Goal: Transaction & Acquisition: Purchase product/service

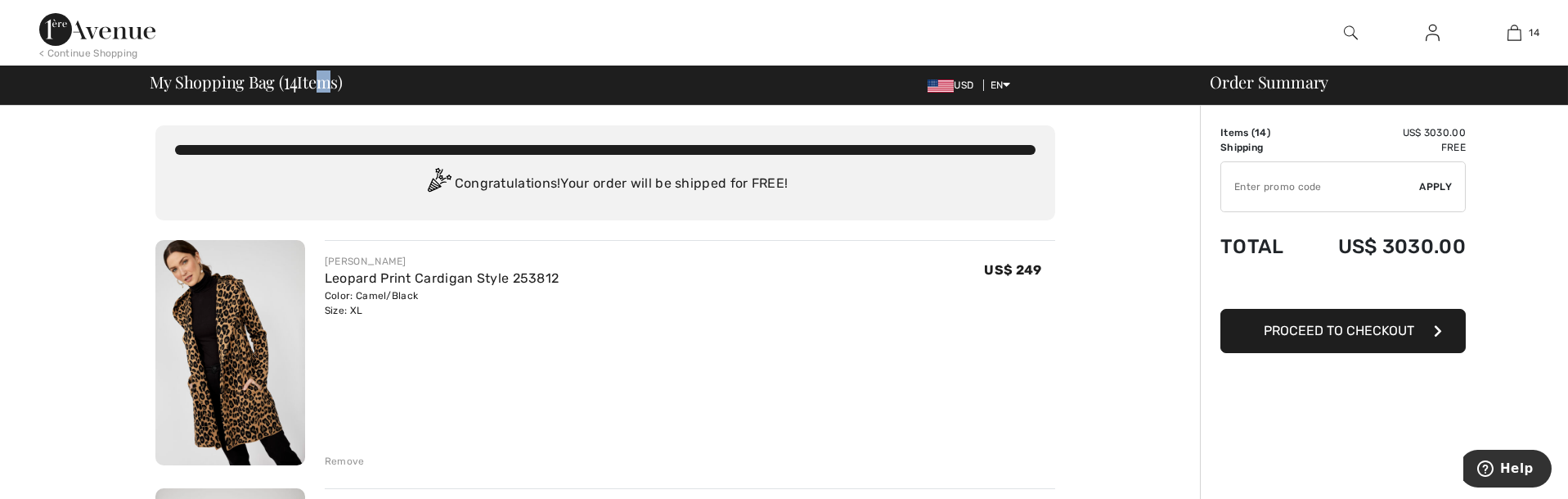
click at [316, 79] on span "My Shopping Bag ( 14 Items)" at bounding box center [247, 82] width 193 height 16
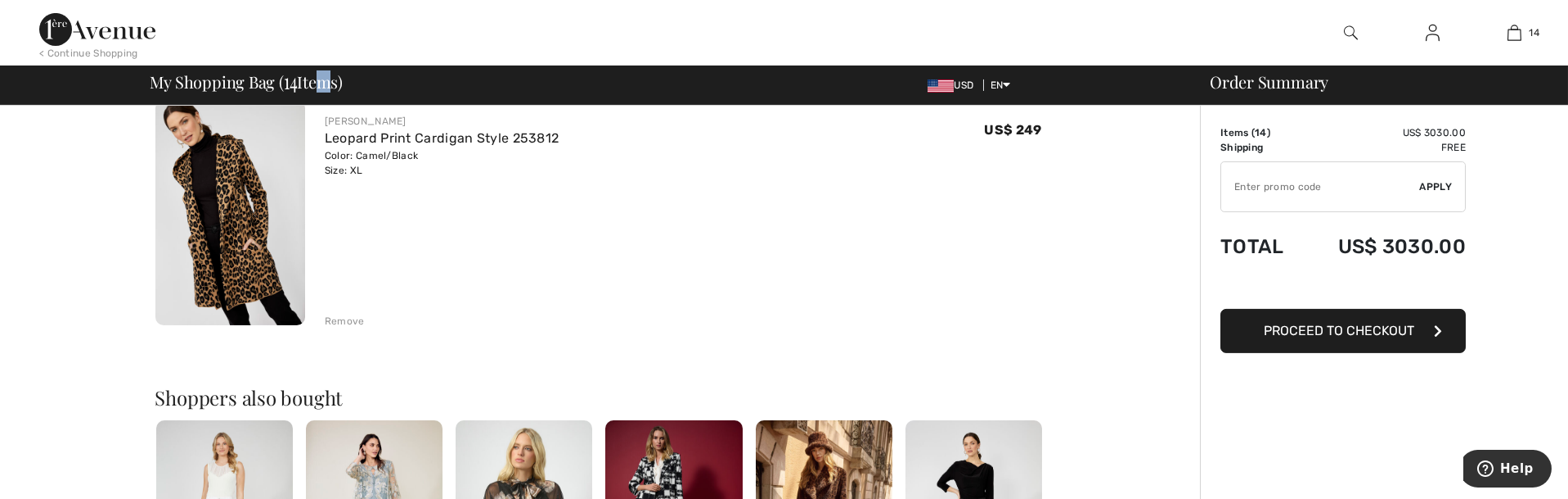
scroll to position [3538, 0]
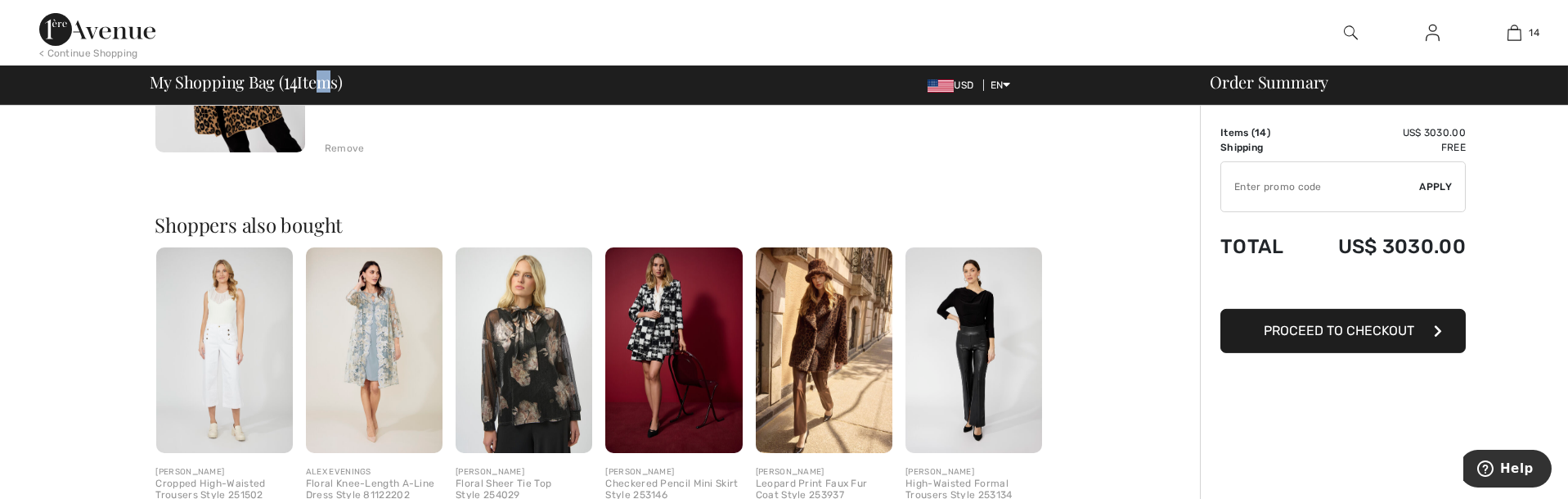
click at [1373, 333] on span "Proceed to Checkout" at bounding box center [1338, 330] width 151 height 16
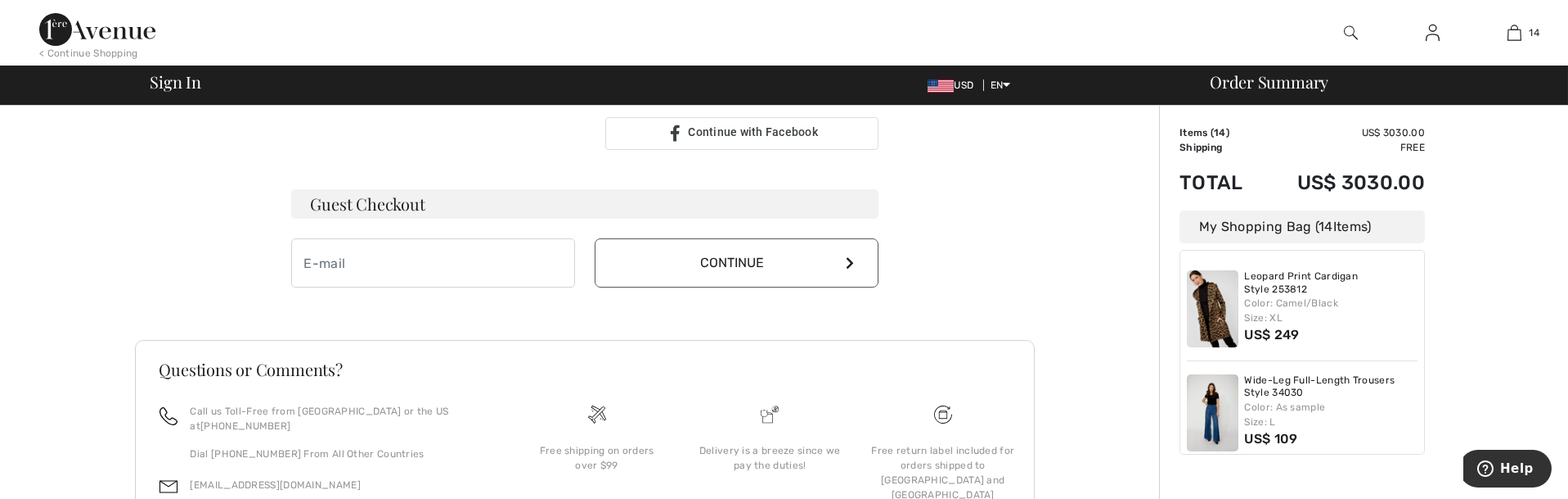
scroll to position [526, 0]
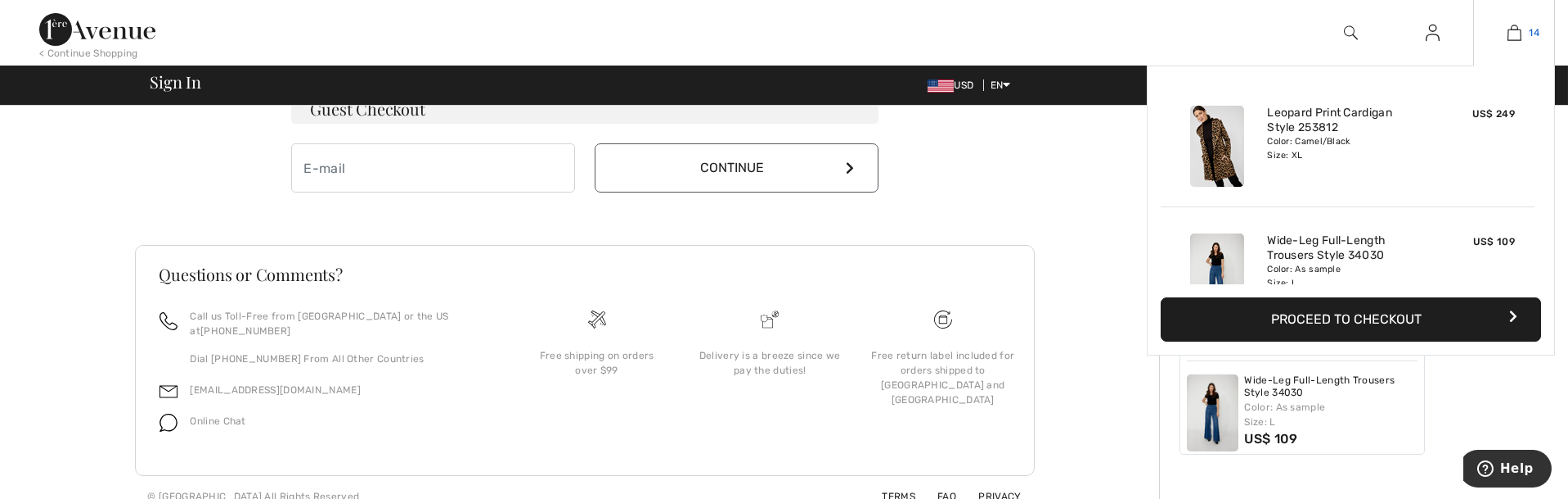
click at [1531, 34] on span "14" at bounding box center [1534, 33] width 11 height 15
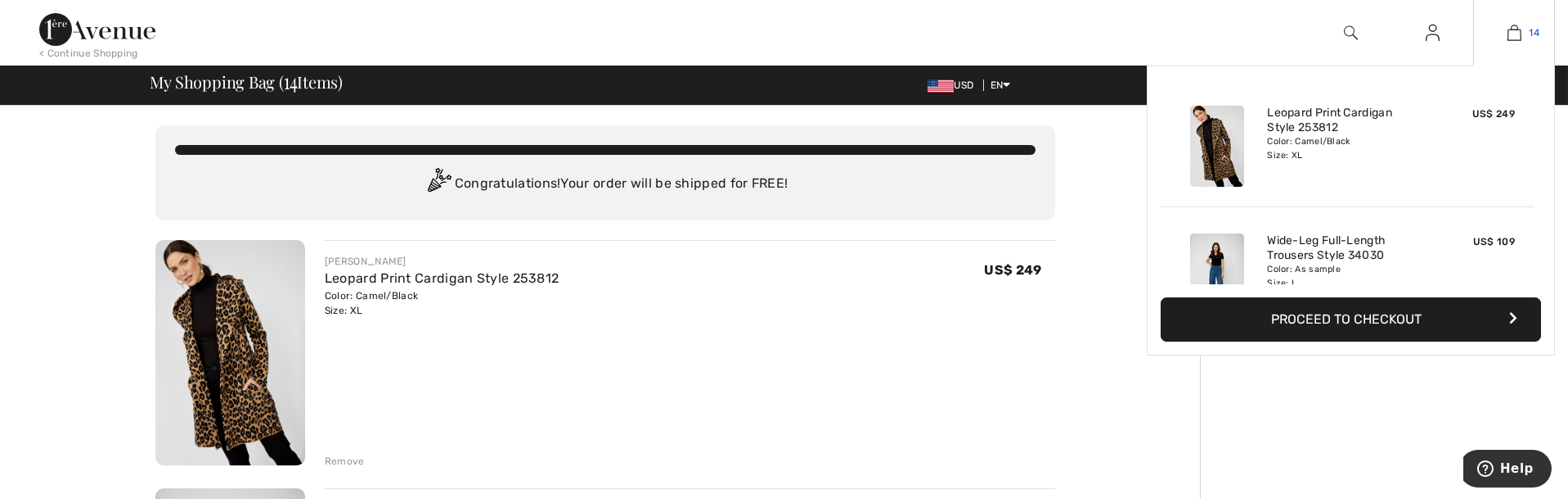
click at [1514, 35] on img at bounding box center [1515, 33] width 14 height 20
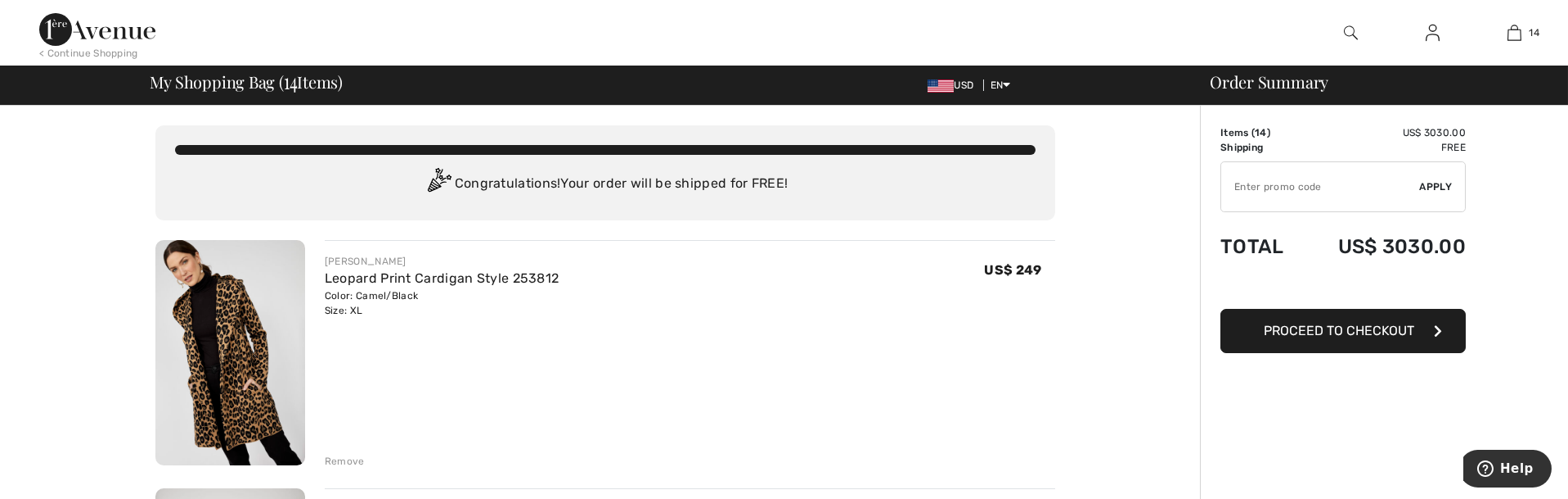
click at [341, 462] on div "Remove" at bounding box center [345, 461] width 40 height 15
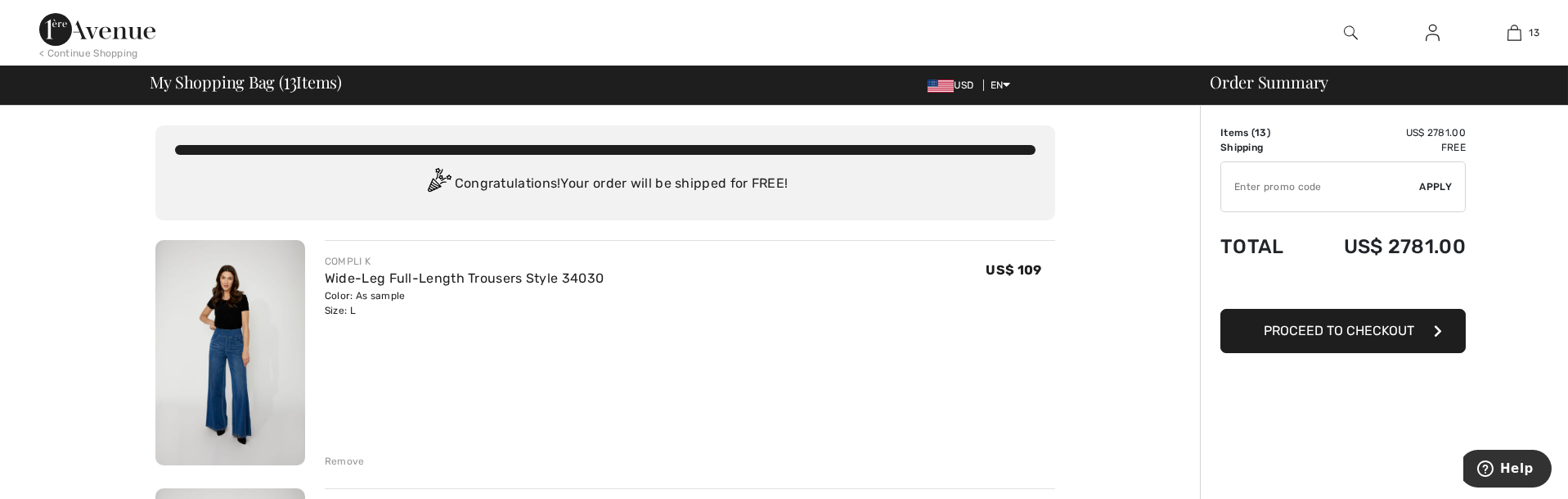
click at [341, 462] on div "Remove" at bounding box center [345, 461] width 40 height 15
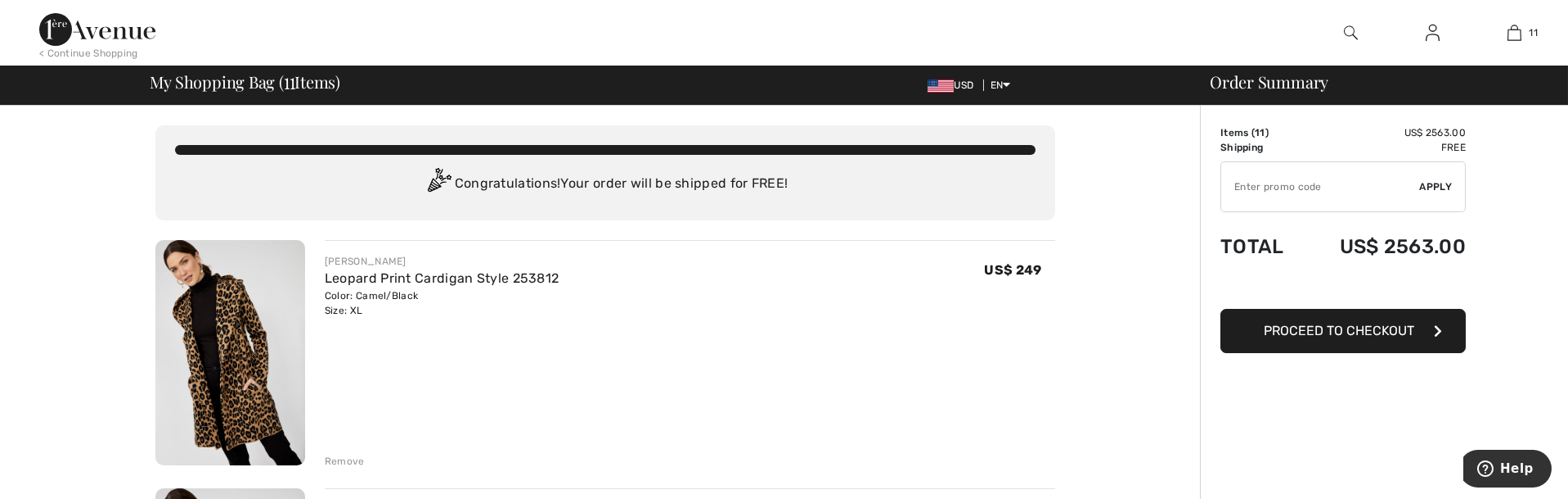
click at [341, 462] on div "Remove" at bounding box center [345, 461] width 40 height 15
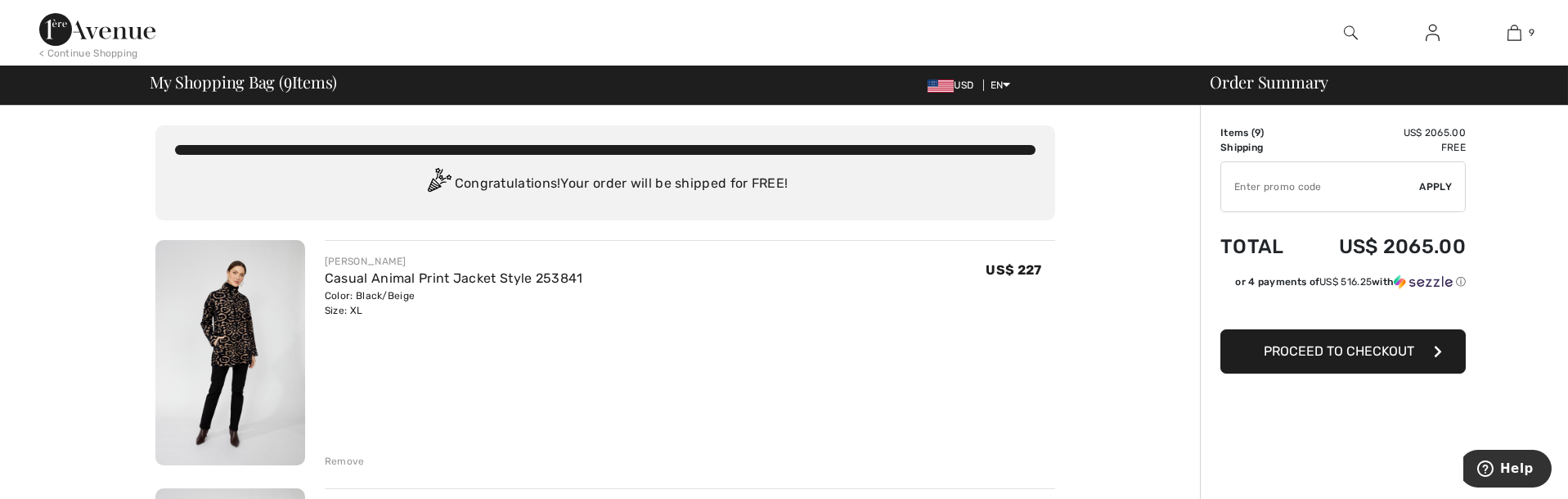
click at [341, 462] on div "Remove" at bounding box center [345, 461] width 40 height 15
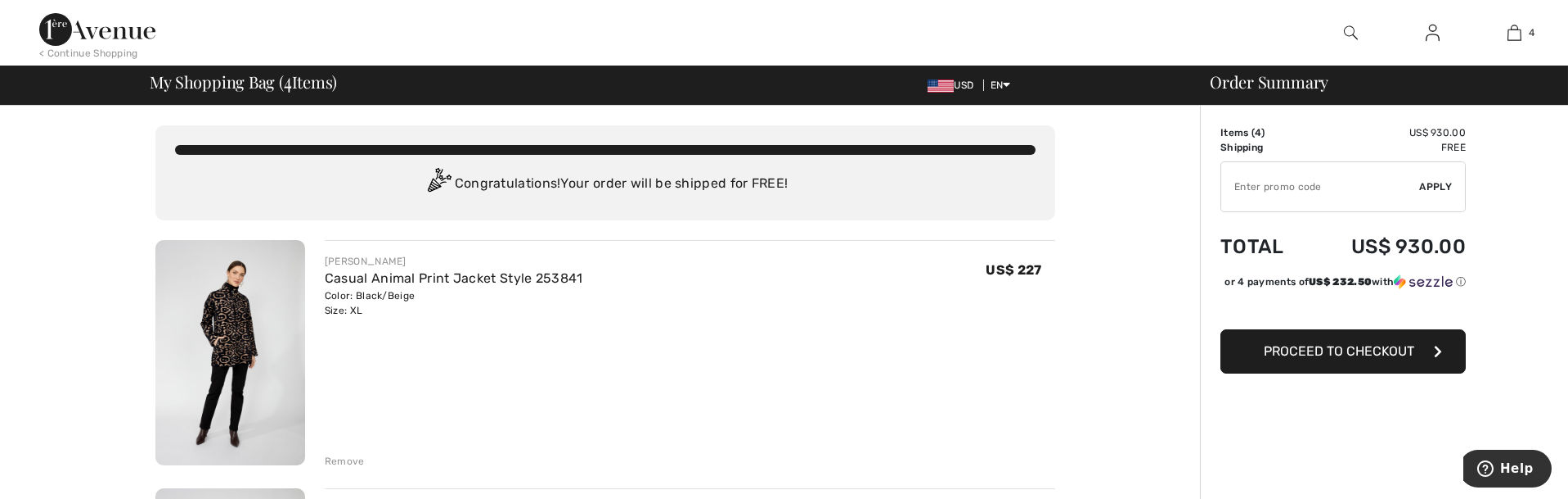
click at [341, 462] on div "Remove" at bounding box center [345, 461] width 40 height 15
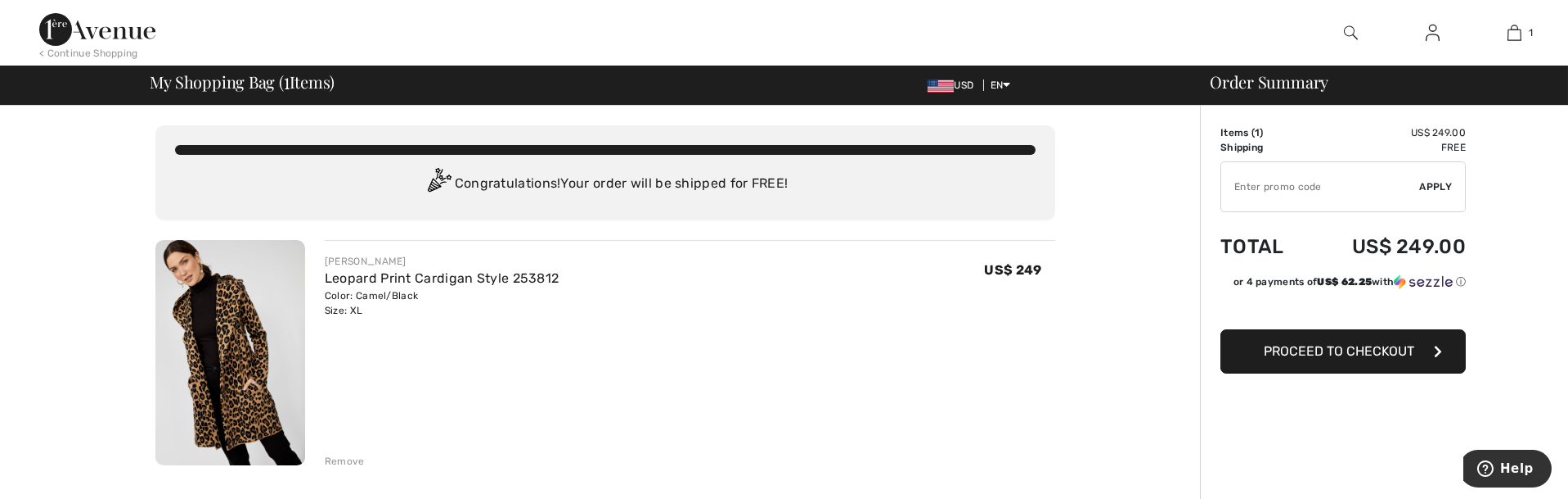
click at [341, 462] on div "Remove" at bounding box center [345, 461] width 40 height 15
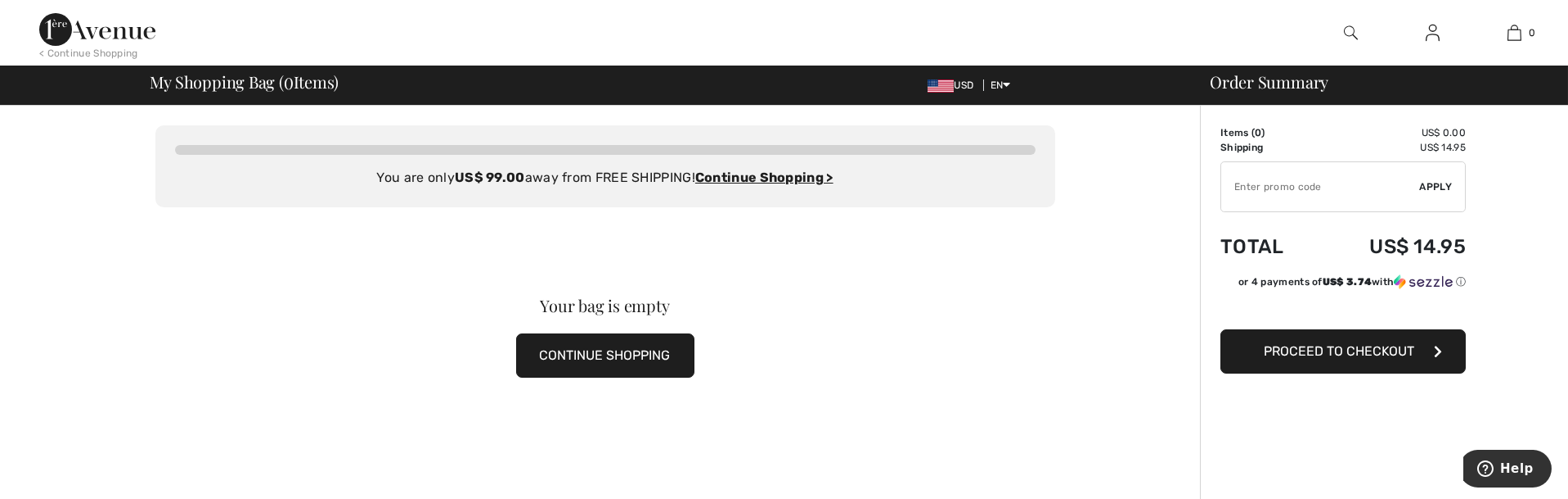
click at [1324, 352] on span "Proceed to Checkout" at bounding box center [1338, 351] width 151 height 16
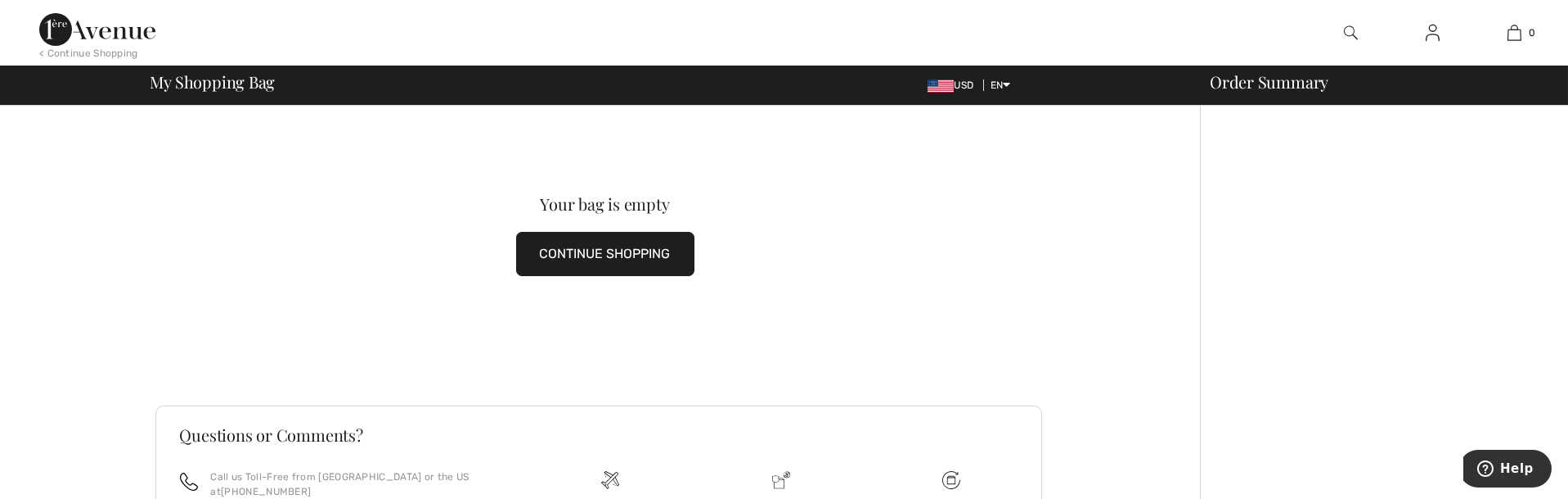
click at [633, 254] on button "CONTINUE SHOPPING" at bounding box center [605, 254] width 179 height 44
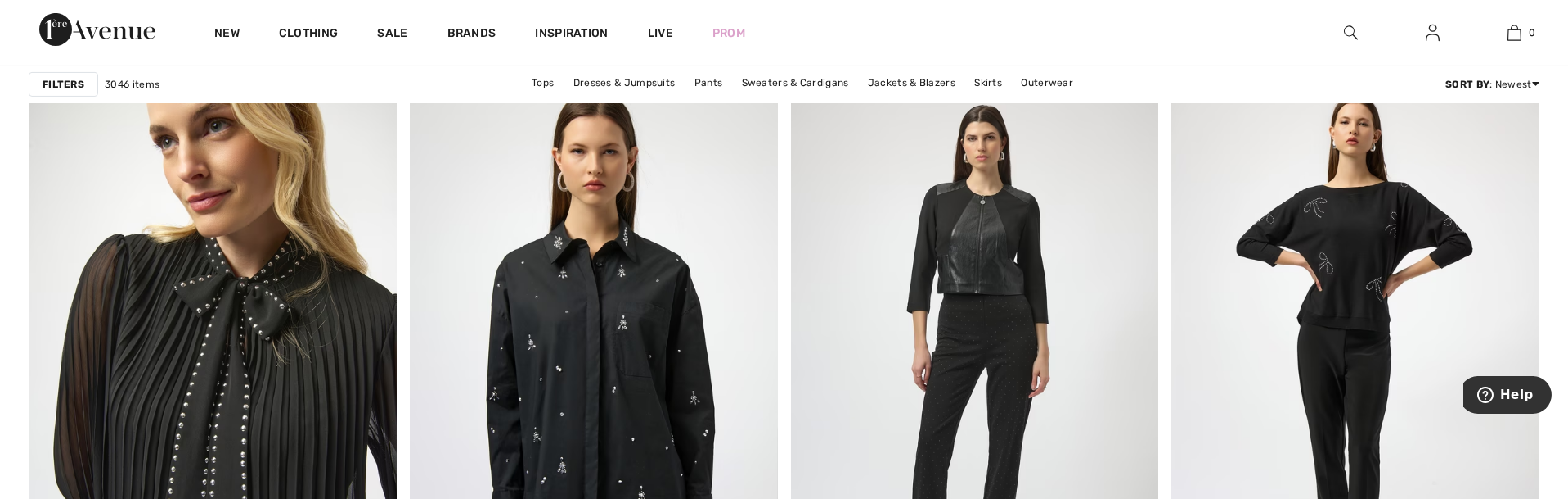
scroll to position [3624, 0]
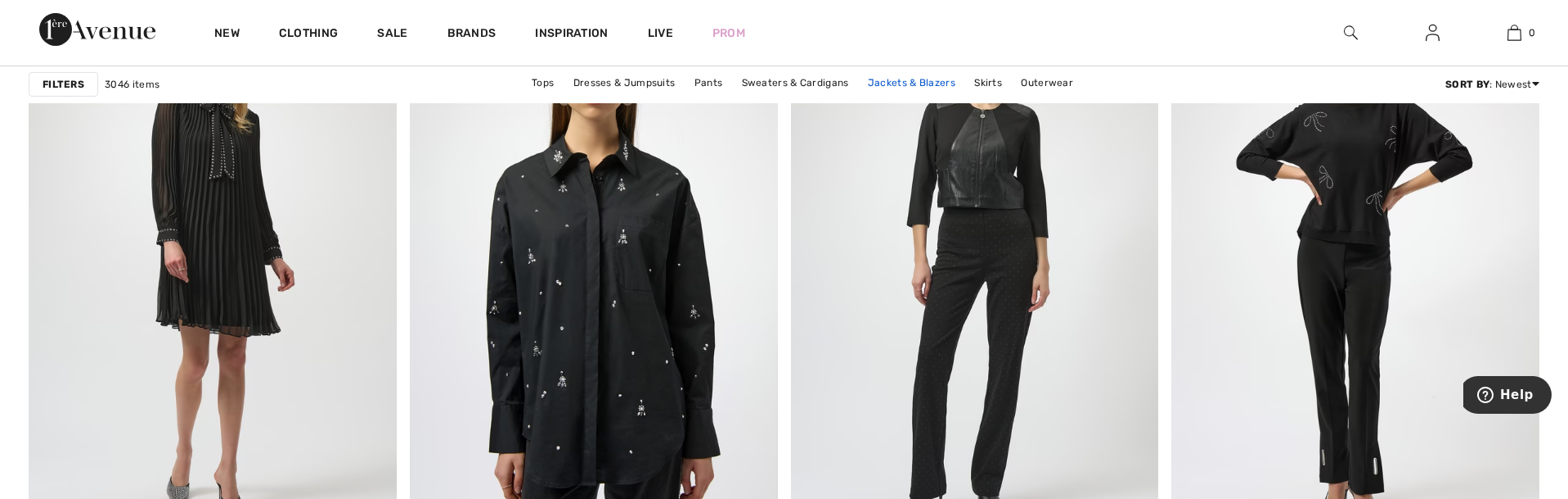
click at [891, 77] on link "Jackets & Blazers" at bounding box center [912, 83] width 104 height 21
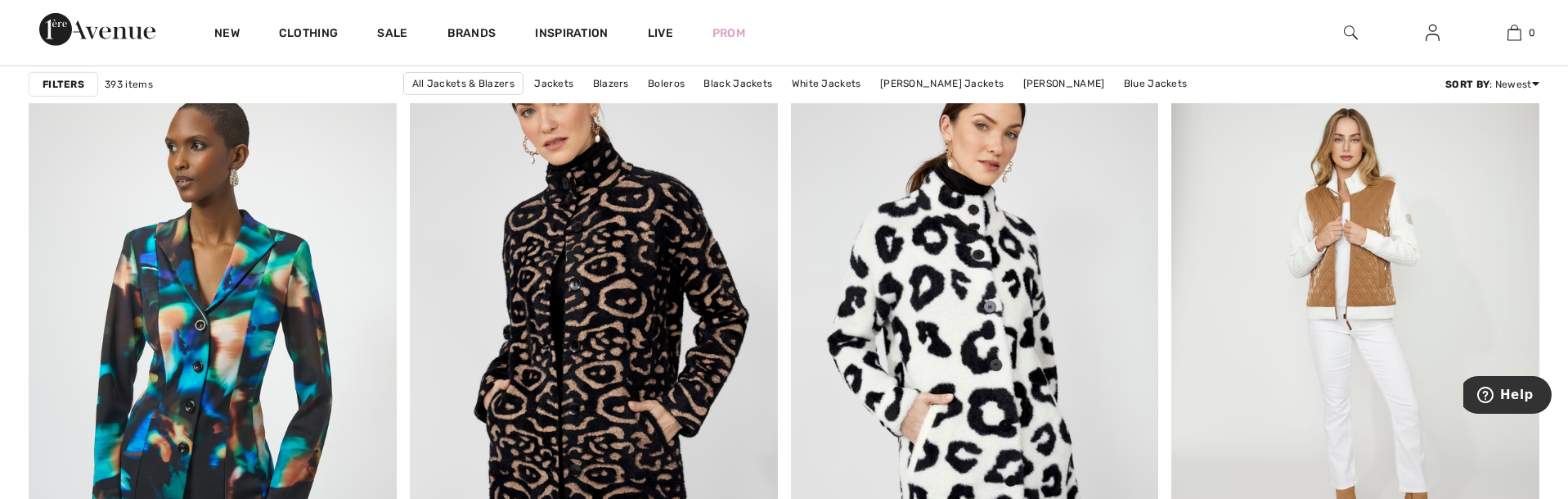
scroll to position [6300, 0]
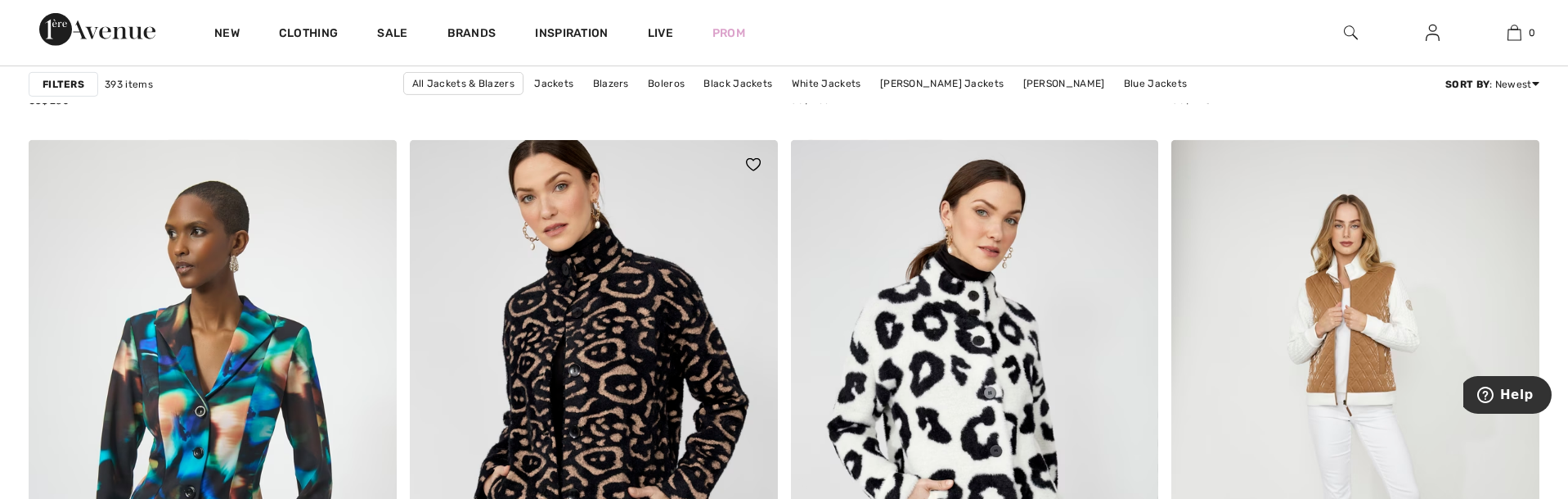
click at [580, 273] on img at bounding box center [593, 416] width 368 height 553
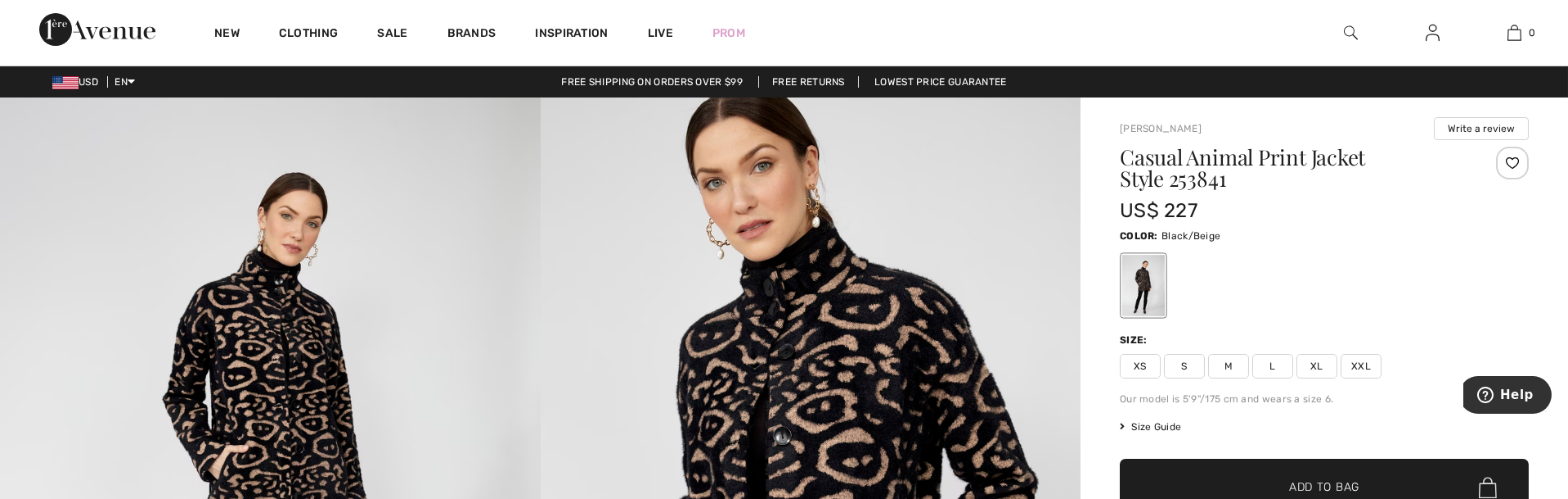
click at [1325, 361] on span "XL" at bounding box center [1317, 366] width 41 height 25
click at [1336, 469] on span "✔ Added to Bag Add to Bag" at bounding box center [1324, 487] width 409 height 58
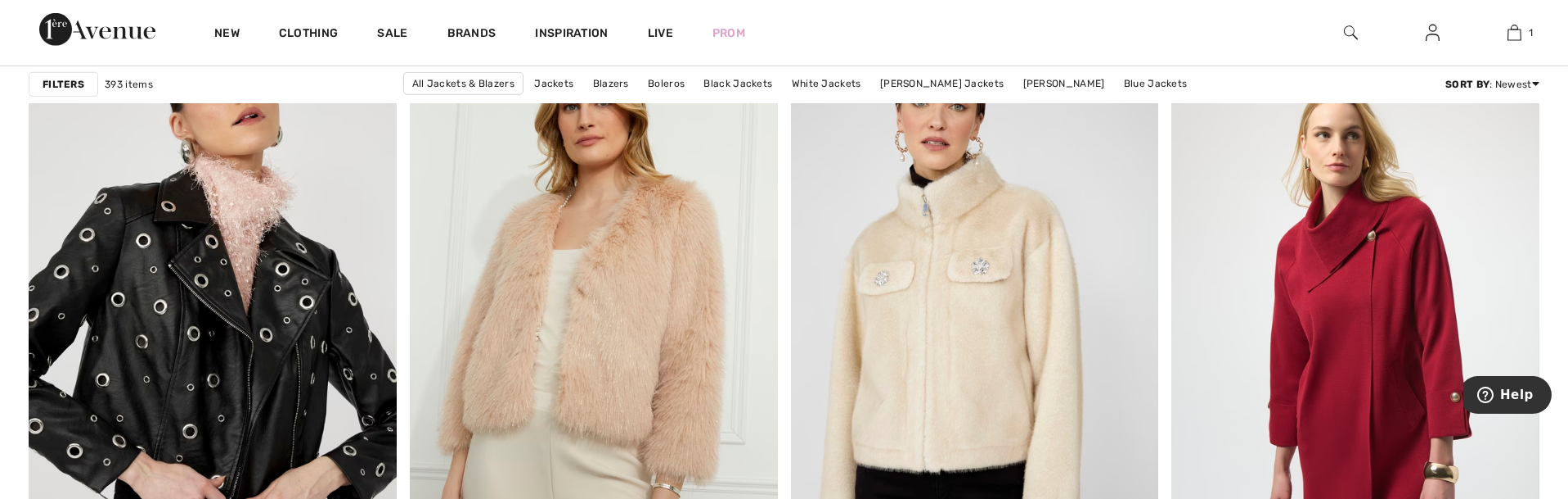
scroll to position [9233, 0]
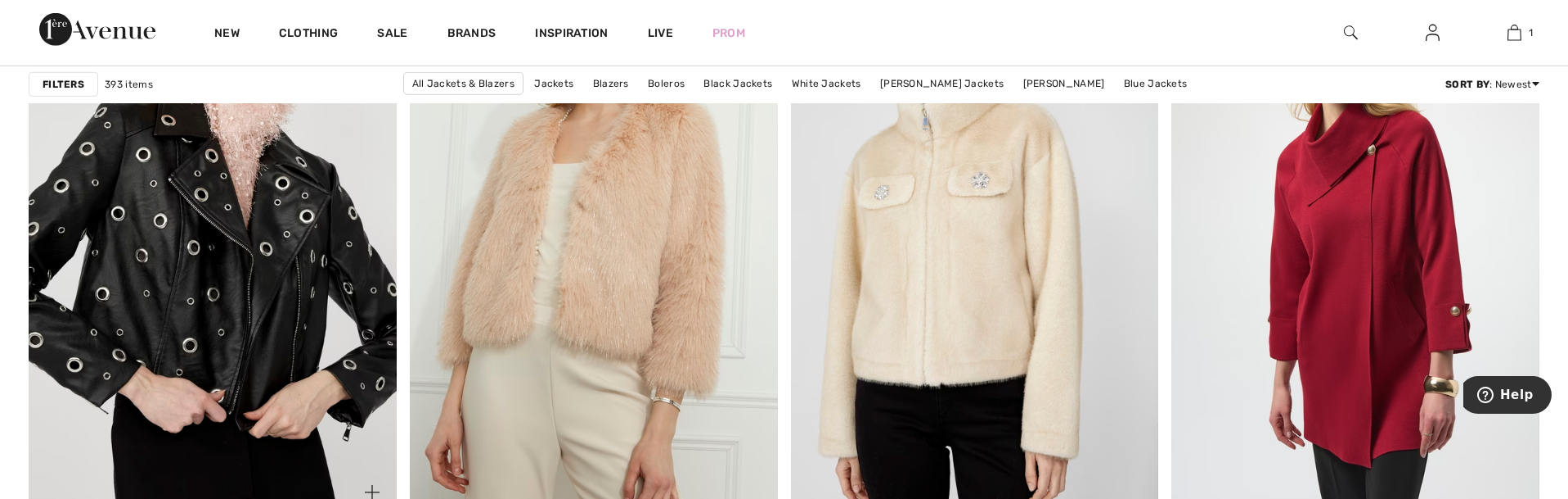
click at [140, 273] on img at bounding box center [212, 240] width 368 height 553
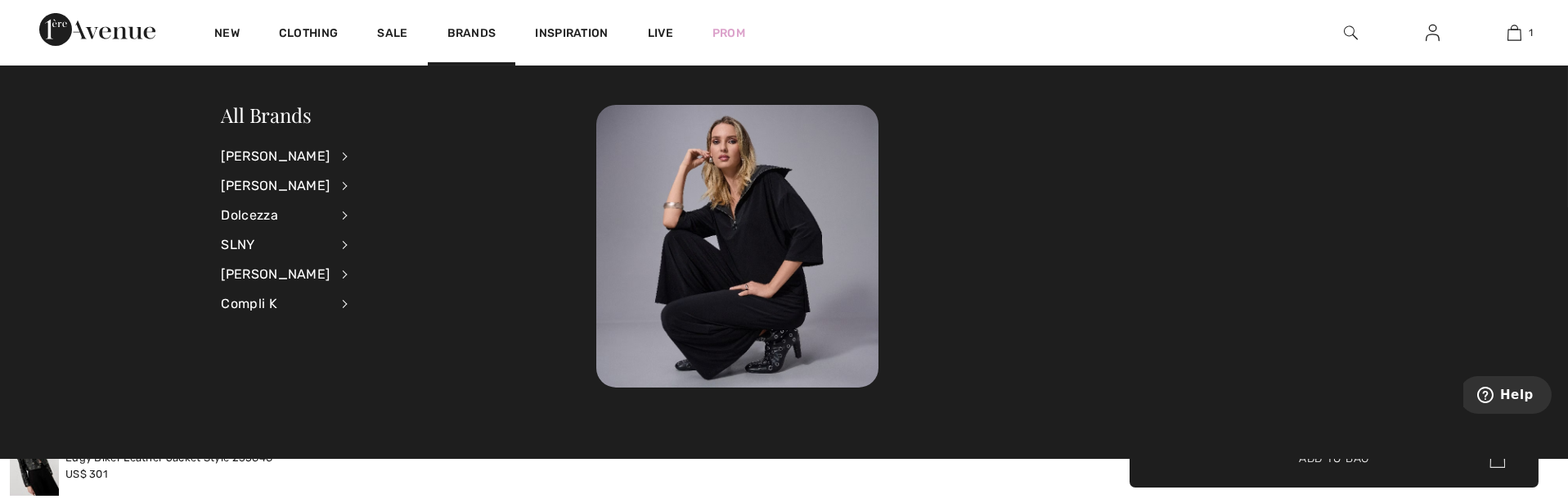
scroll to position [2157, 0]
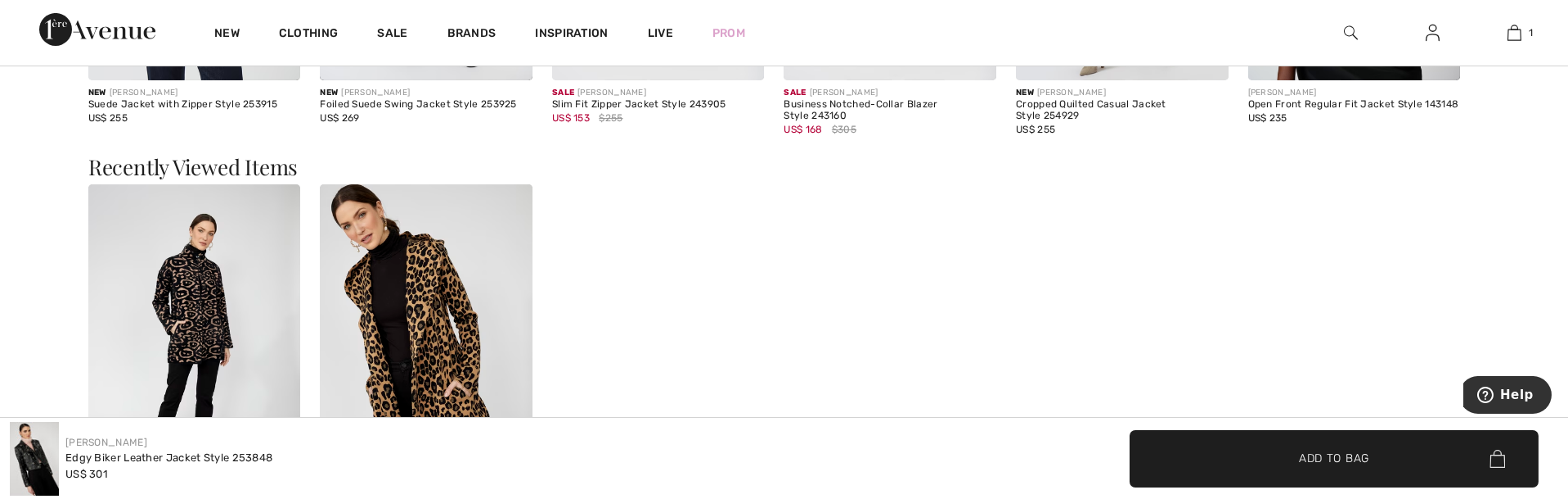
click at [438, 296] on img at bounding box center [426, 343] width 213 height 319
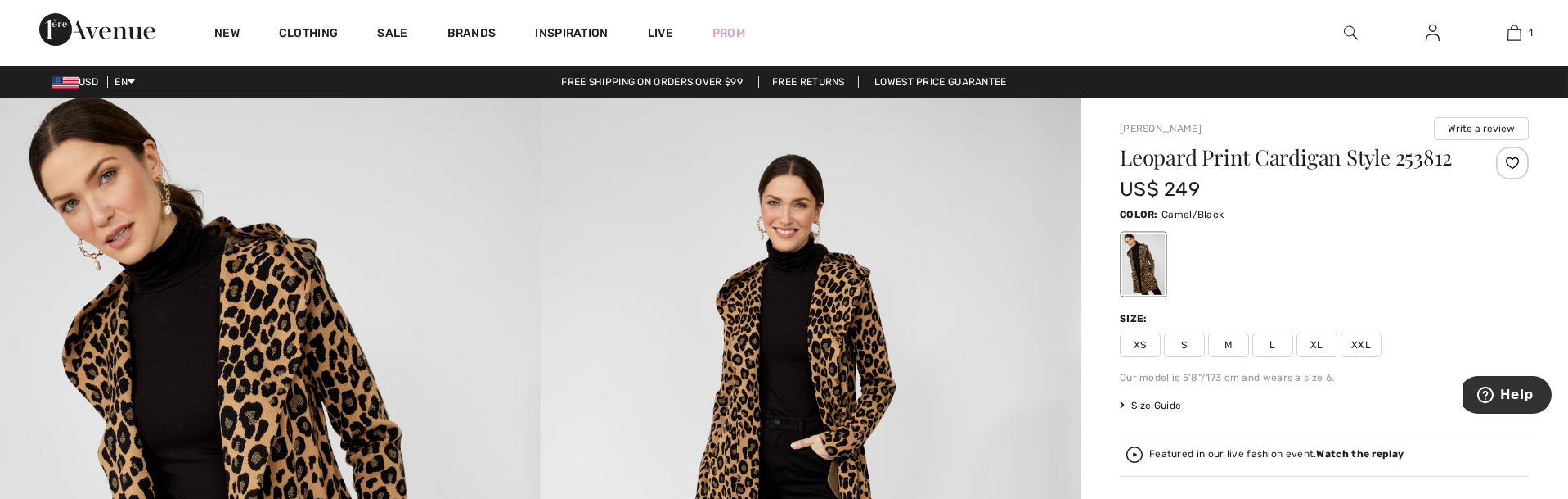
click at [1315, 343] on span "XL" at bounding box center [1317, 345] width 41 height 25
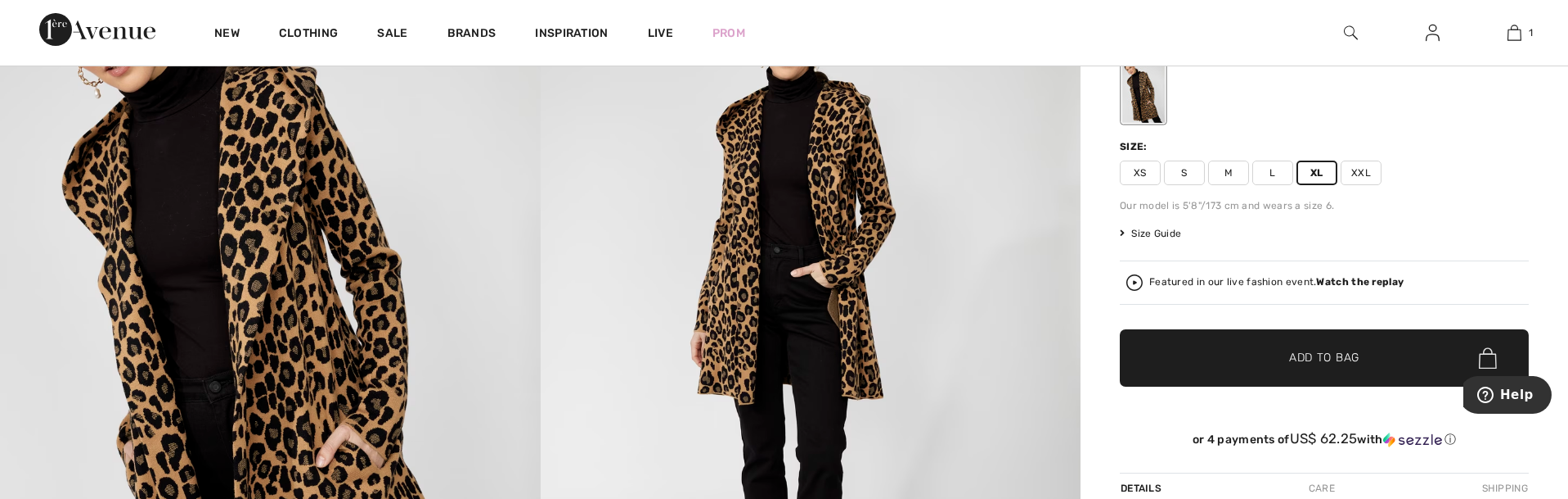
scroll to position [345, 0]
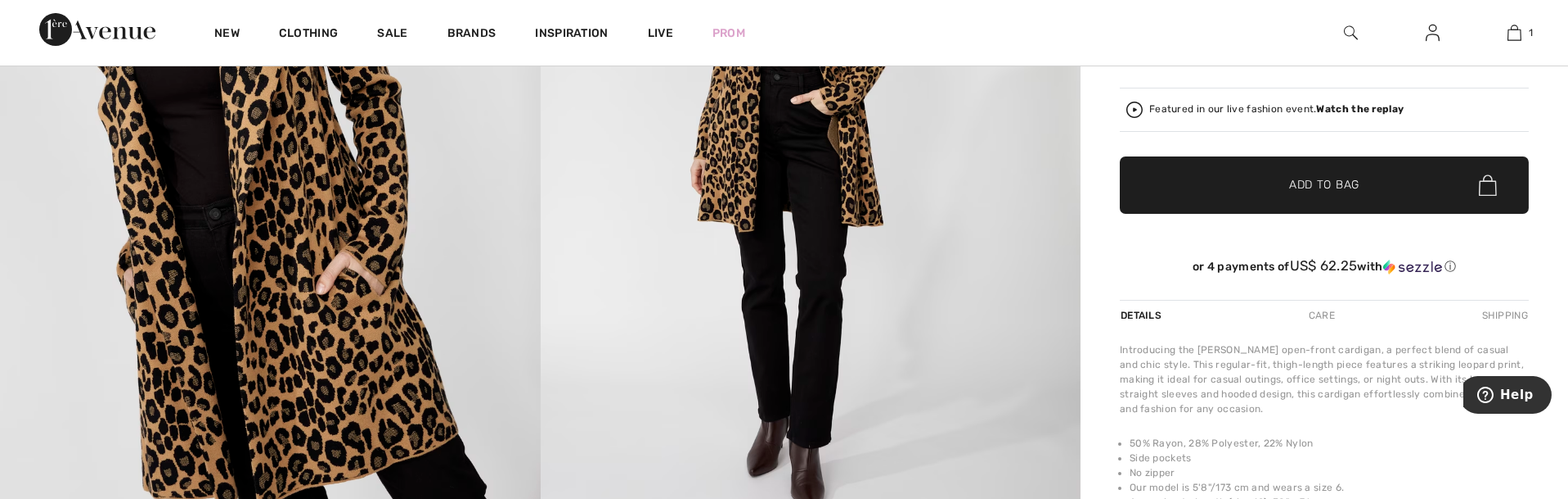
click at [1437, 189] on span "✔ Added to Bag Add to Bag" at bounding box center [1324, 185] width 409 height 58
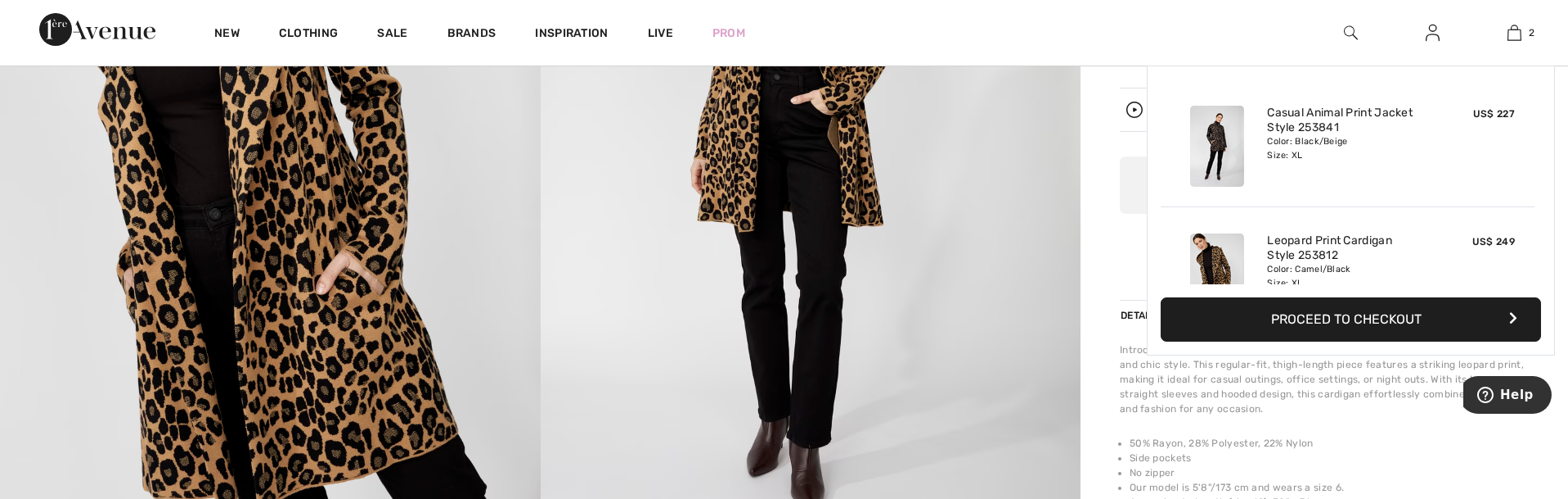
scroll to position [49, 0]
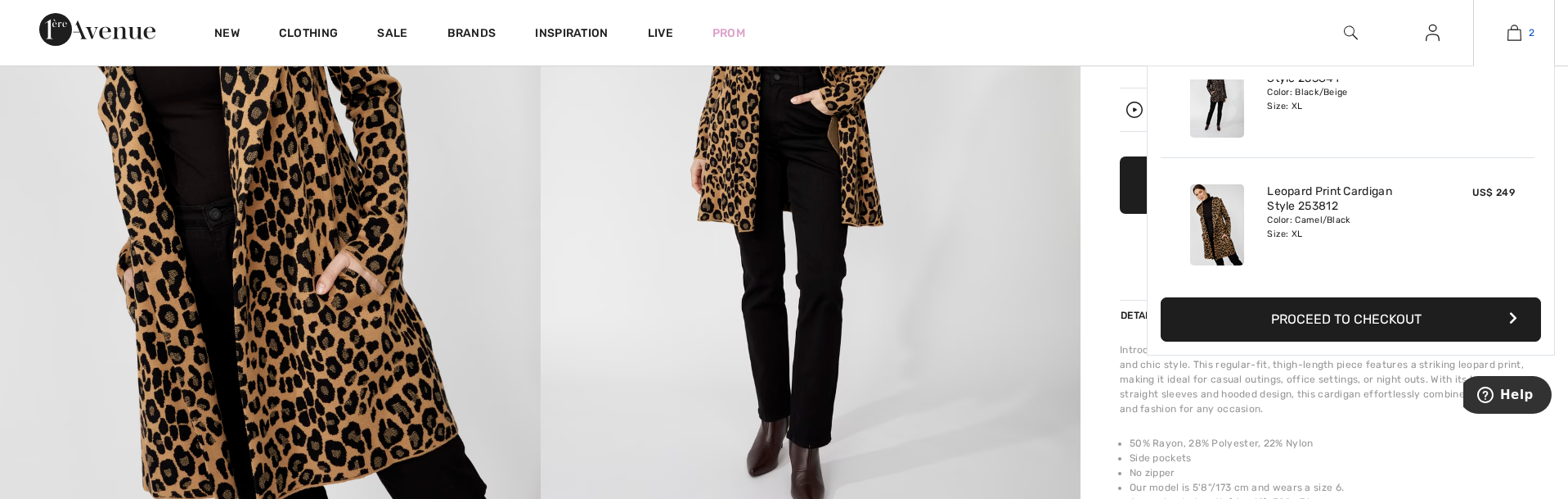
click at [1520, 32] on img at bounding box center [1515, 33] width 14 height 20
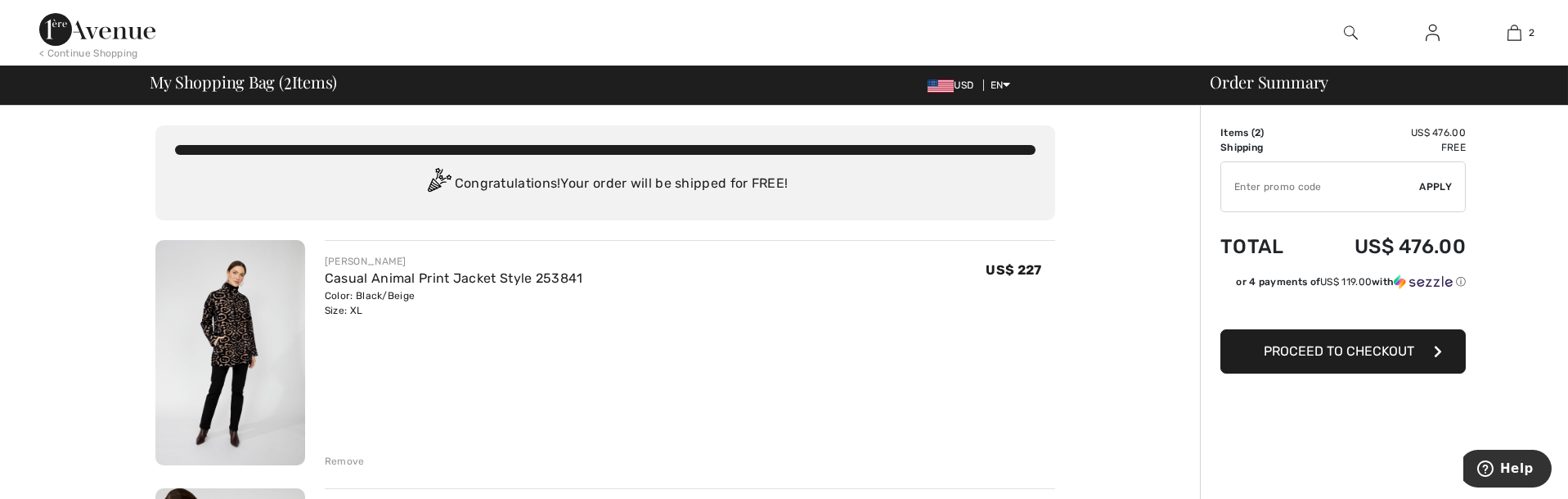
scroll to position [172, 0]
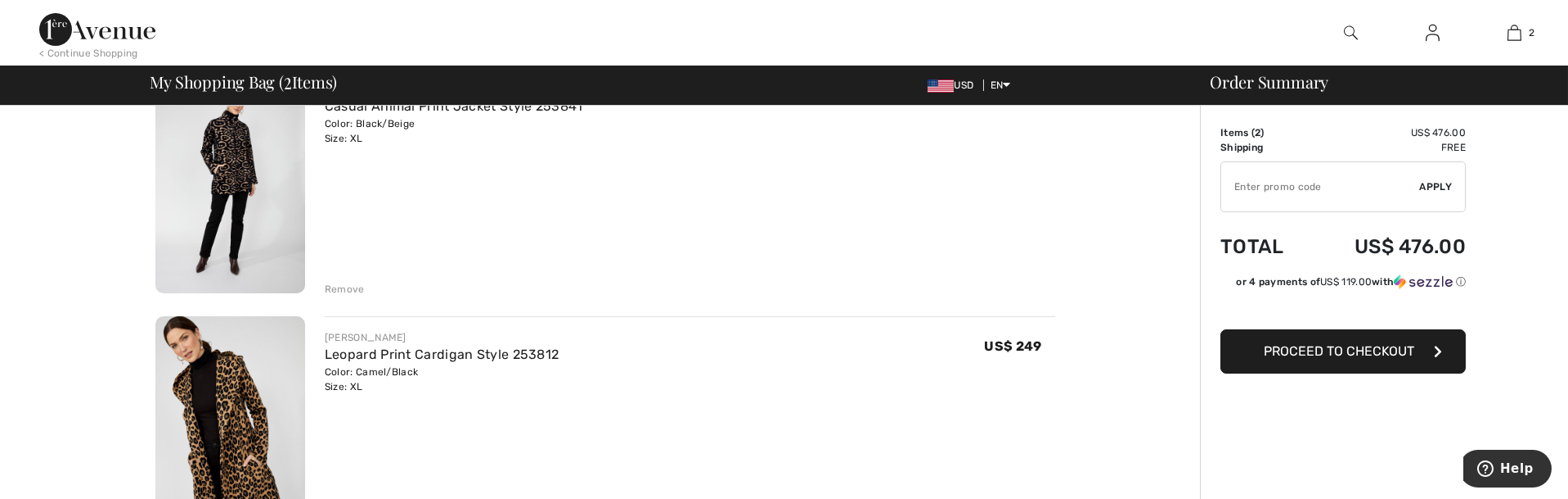
click at [1389, 344] on span "Proceed to Checkout" at bounding box center [1338, 351] width 151 height 16
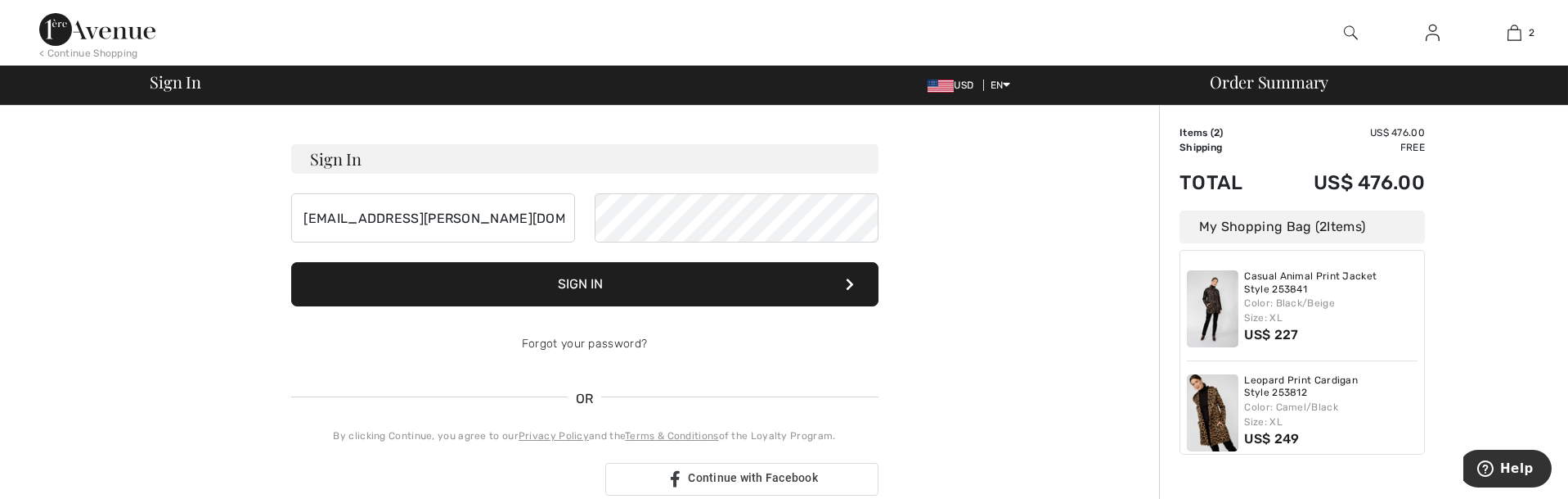
scroll to position [172, 0]
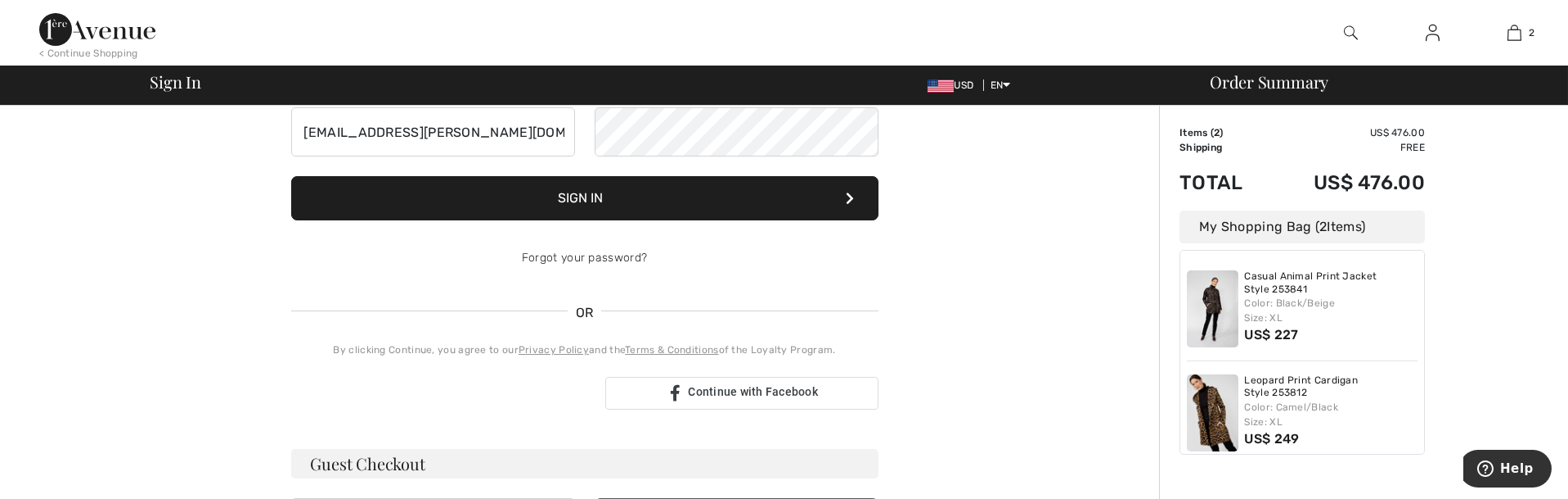
click at [756, 198] on button "Sign In" at bounding box center [585, 198] width 587 height 44
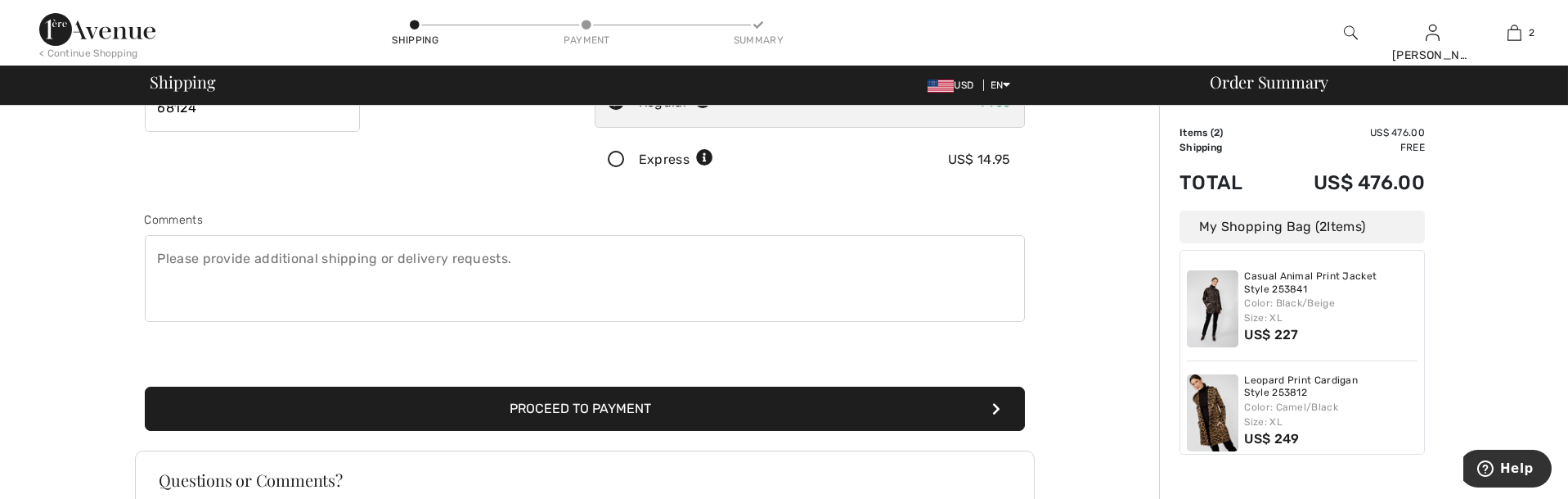
scroll to position [431, 0]
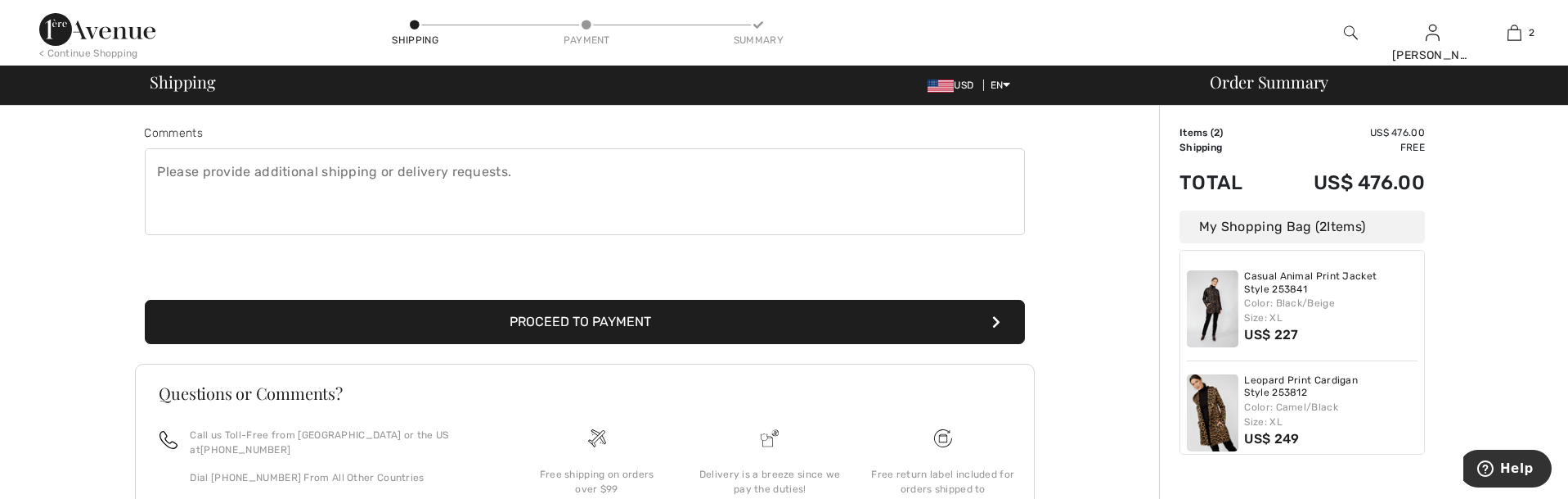
click at [648, 309] on button "Proceed to Payment" at bounding box center [585, 322] width 880 height 44
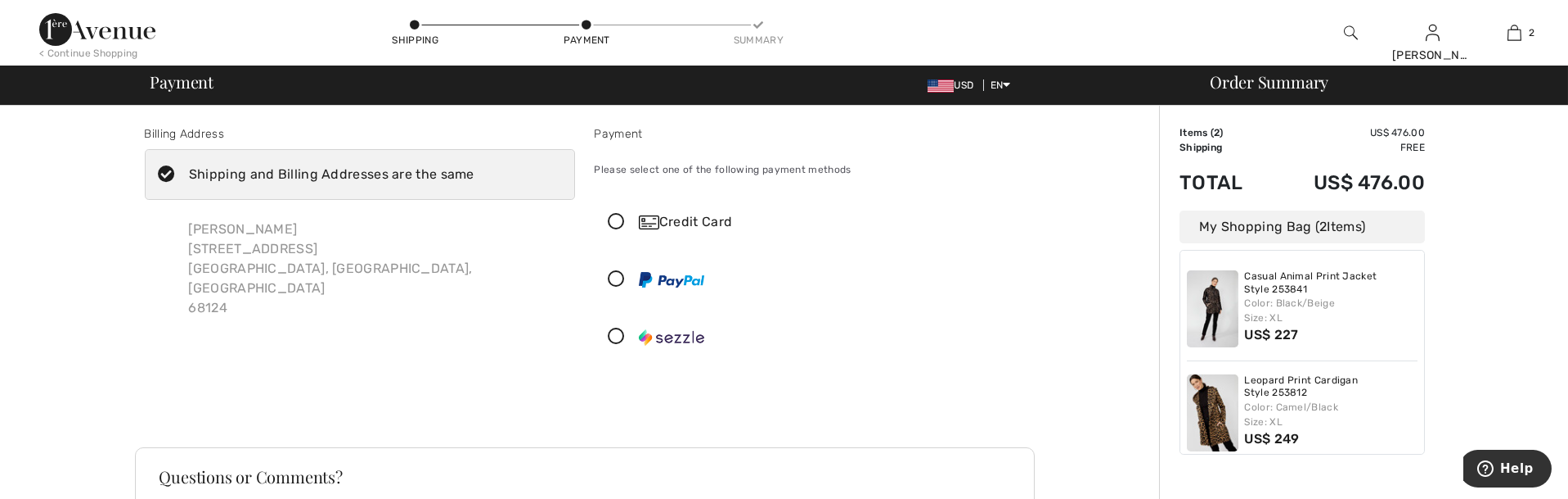
click at [615, 217] on icon at bounding box center [617, 222] width 44 height 17
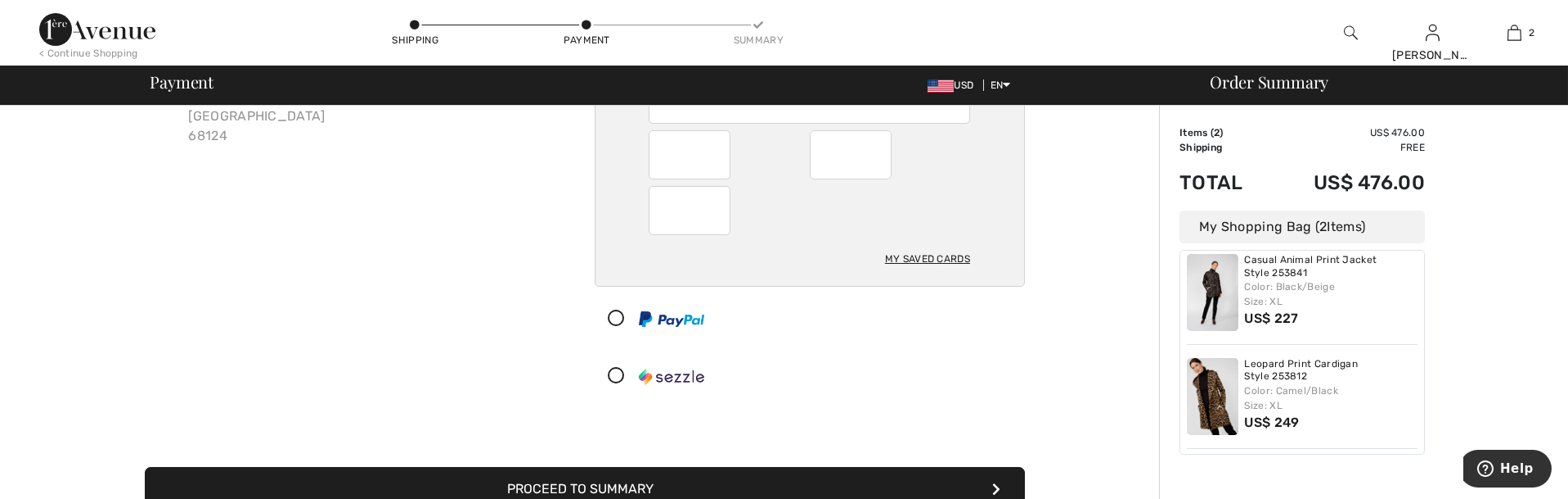
scroll to position [259, 0]
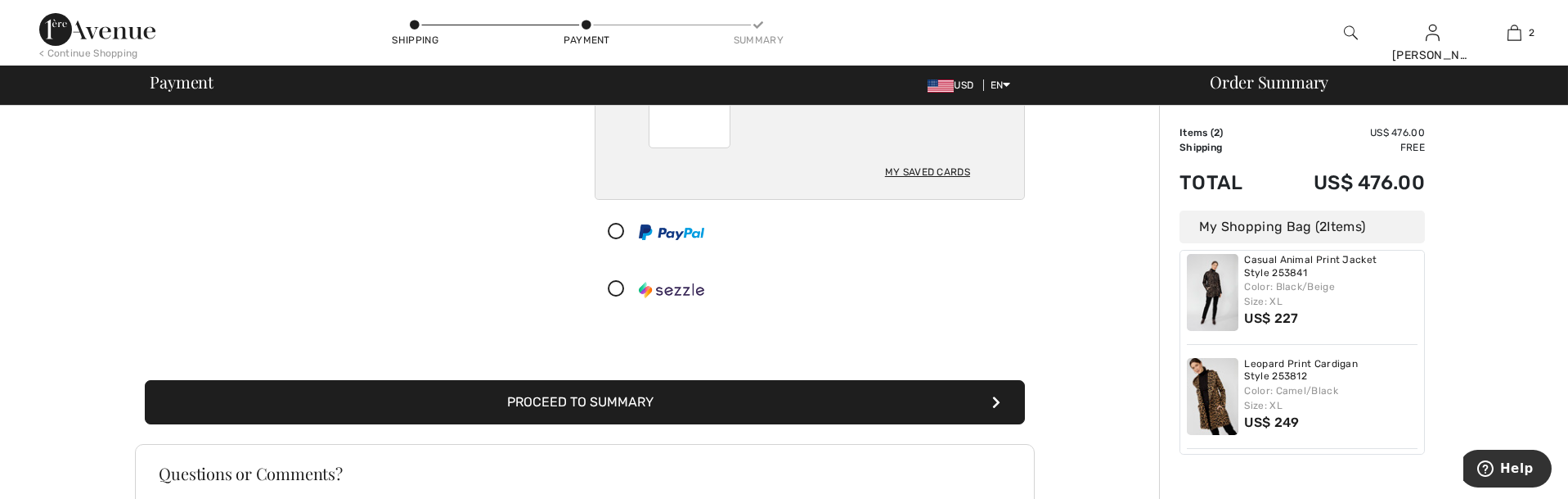
click at [649, 400] on button "Proceed to Summary" at bounding box center [585, 402] width 880 height 44
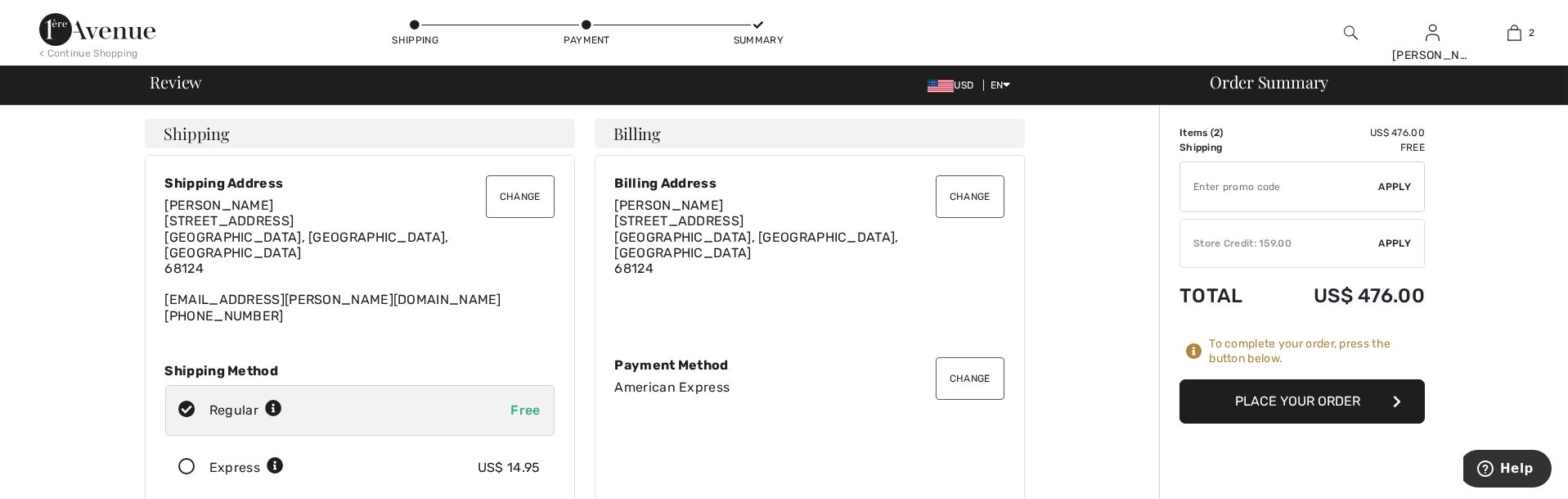
click at [1278, 408] on button "Place Your Order" at bounding box center [1302, 401] width 245 height 44
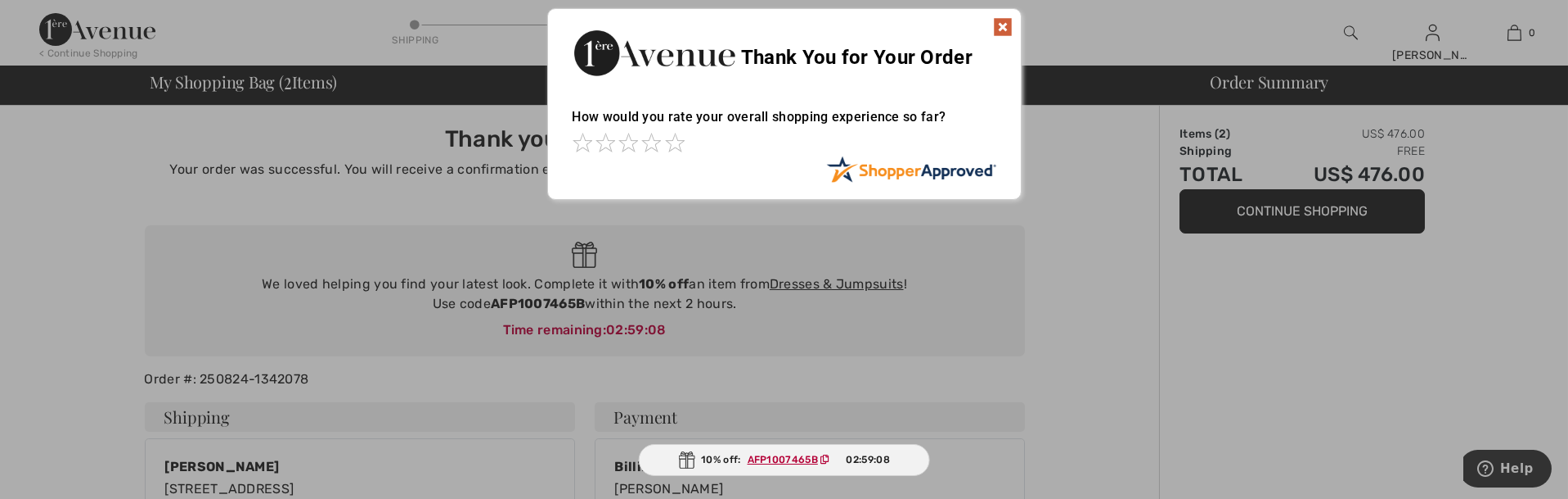
click at [772, 463] on ins "AFP1007465B" at bounding box center [783, 459] width 71 height 12
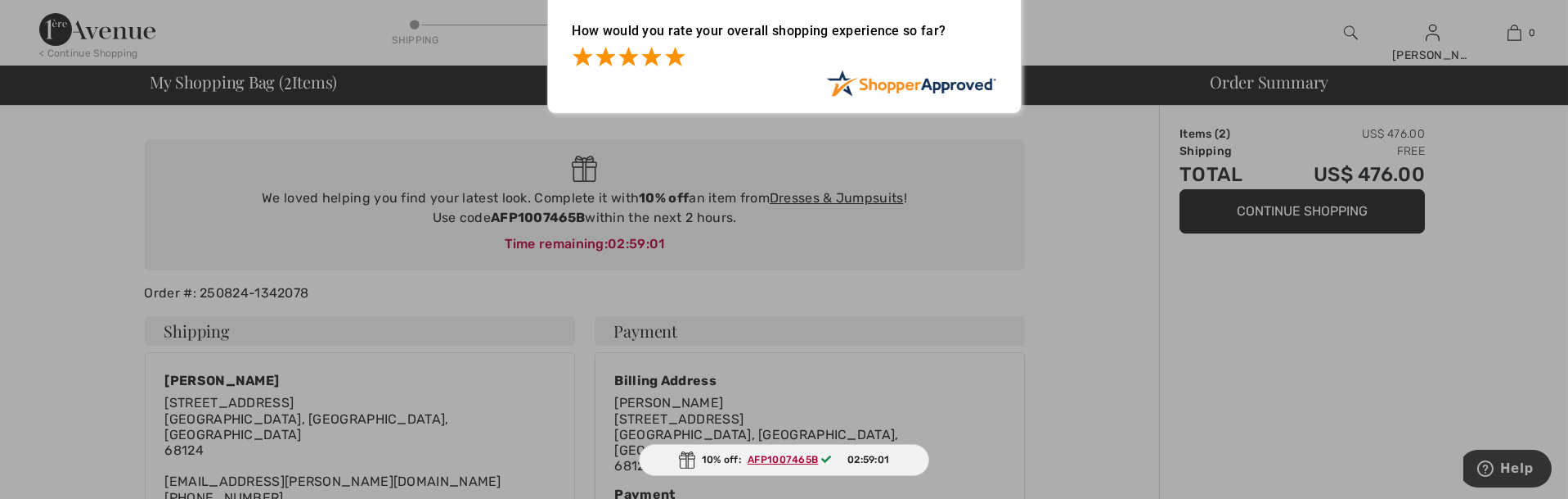
click at [675, 61] on span at bounding box center [675, 57] width 20 height 20
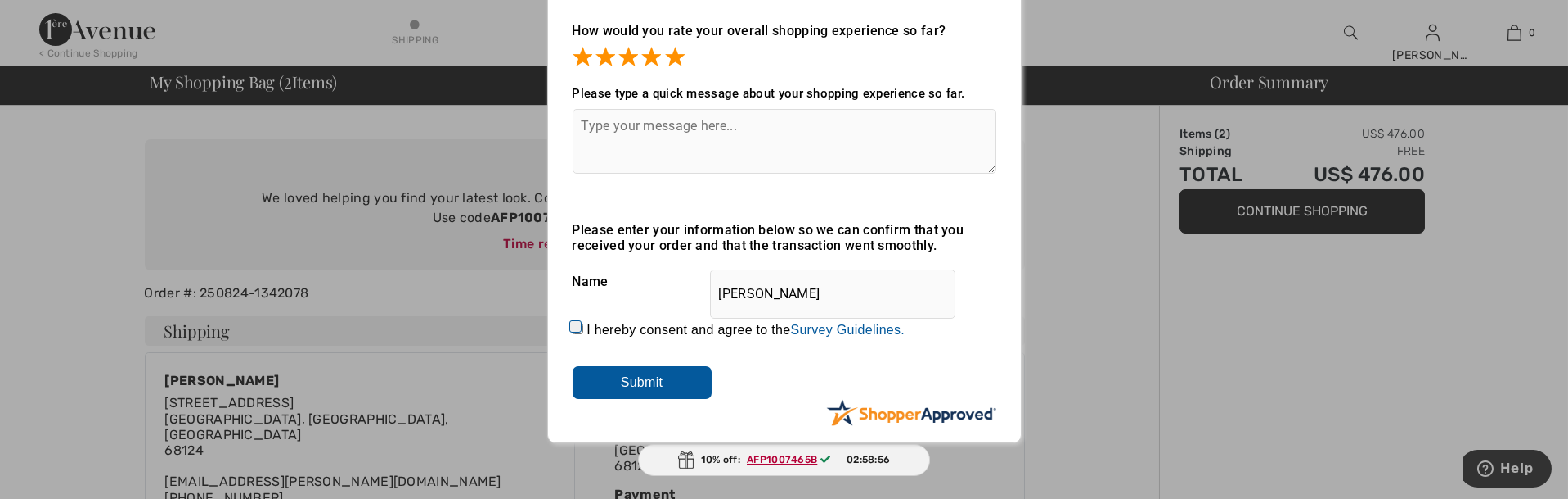
click at [1073, 293] on div "Sorry! Something went wrong. Close Thank You for Your Order How would you rate …" at bounding box center [784, 183] width 1568 height 537
click at [1072, 293] on div "Sorry! Something went wrong. Close Thank You for Your Order How would you rate …" at bounding box center [784, 183] width 1568 height 537
drag, startPoint x: 688, startPoint y: 385, endPoint x: 573, endPoint y: 389, distance: 115.1
click at [573, 389] on input "Submit" at bounding box center [642, 382] width 139 height 33
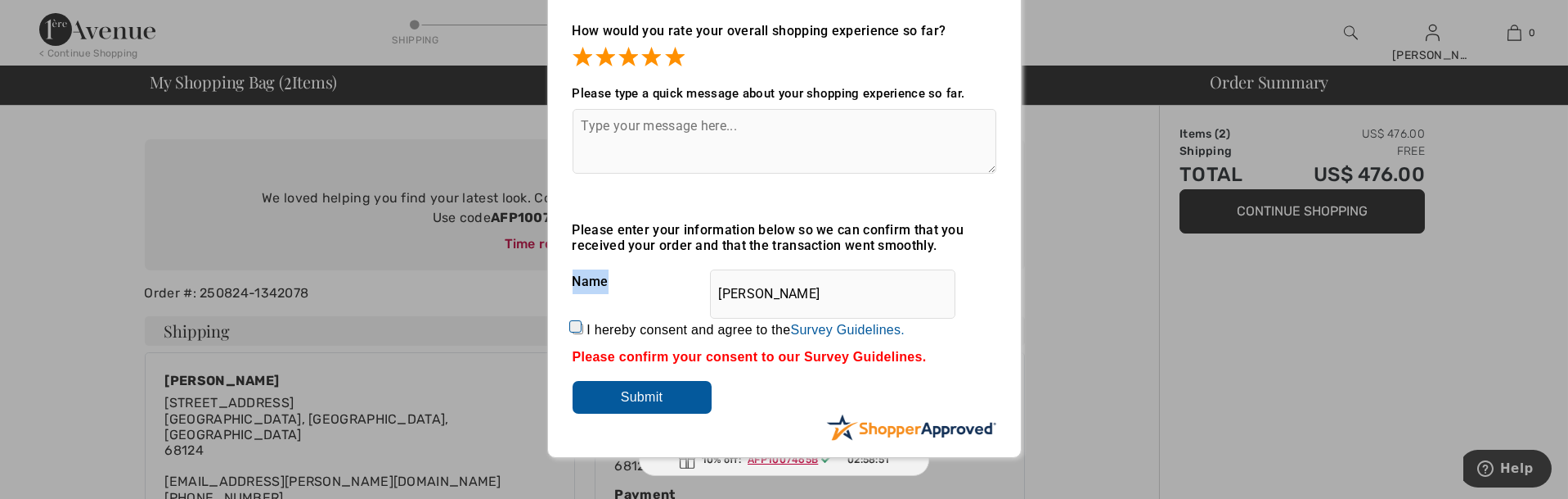
click at [579, 334] on input "I hereby consent and agree to the By submitting a review, you grant permission …" at bounding box center [578, 329] width 11 height 11
checkbox input "true"
click at [614, 395] on input "Submit" at bounding box center [642, 397] width 139 height 33
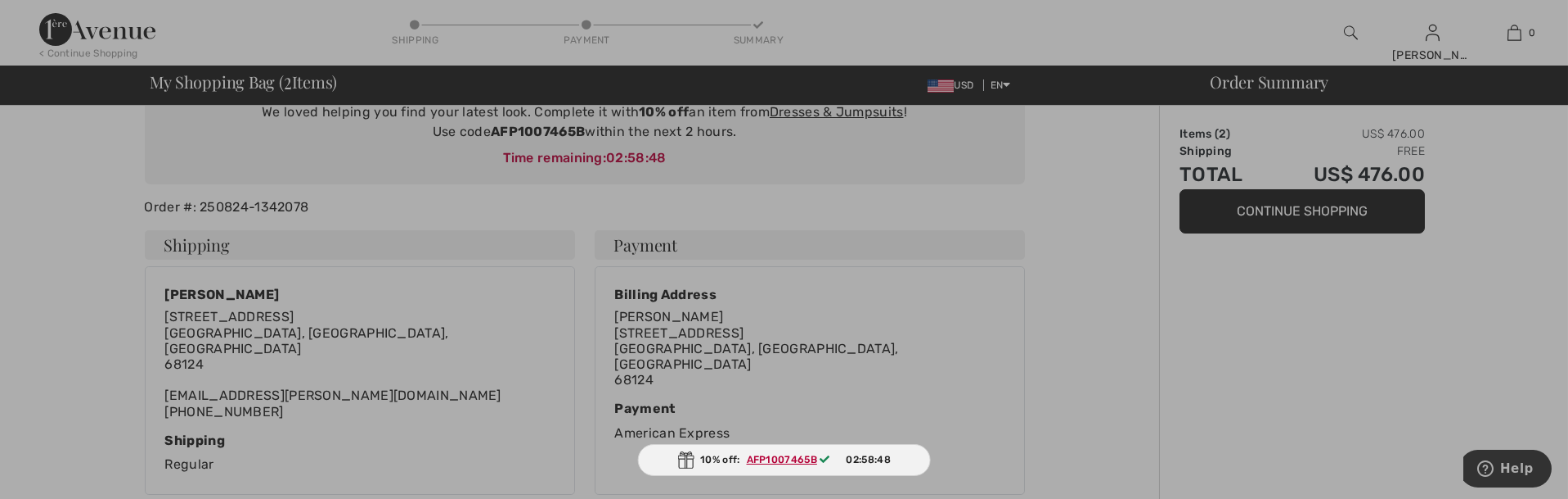
scroll to position [259, 0]
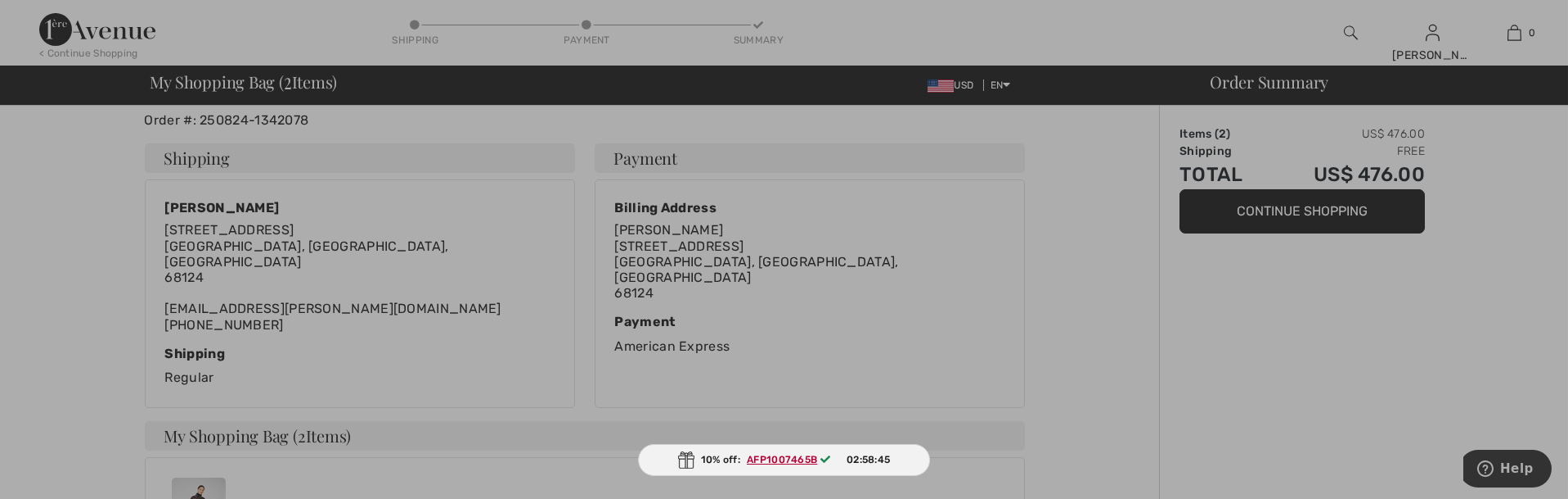
click at [792, 463] on ins "AFP1007465B" at bounding box center [782, 459] width 71 height 12
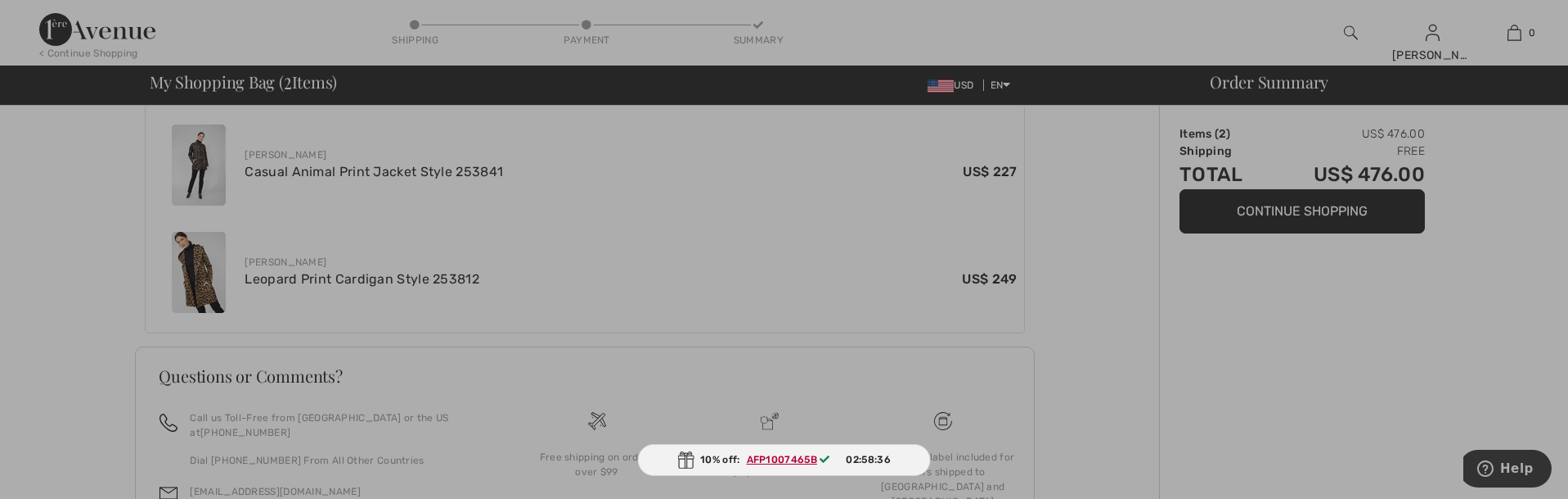
scroll to position [697, 0]
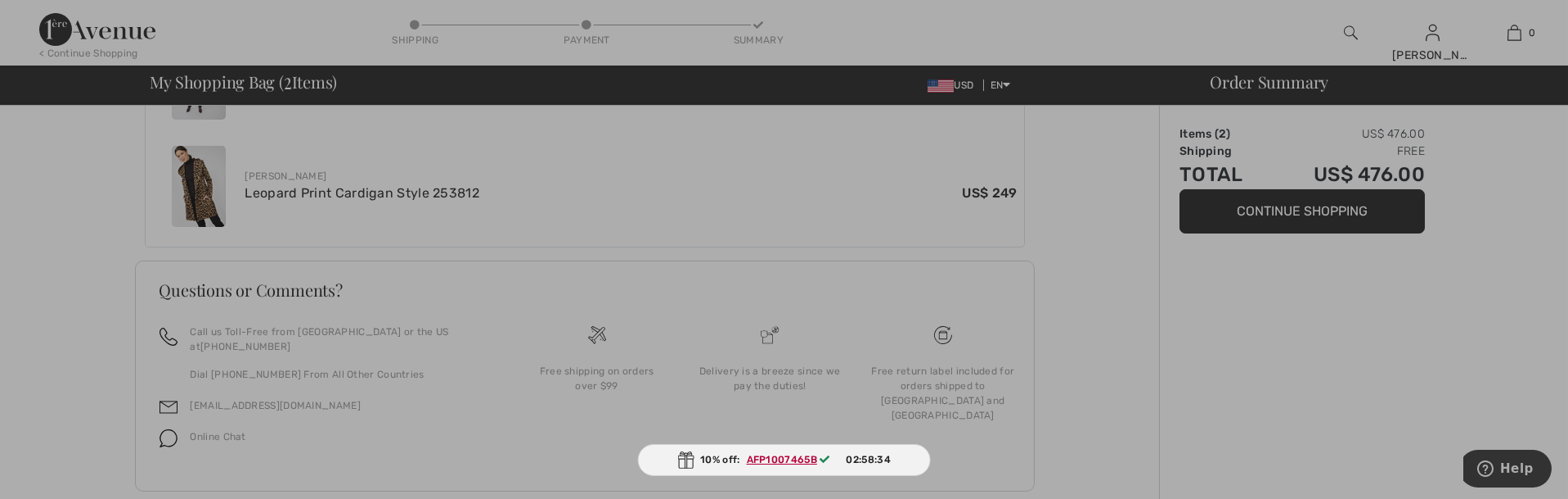
click at [1282, 217] on div at bounding box center [784, 250] width 1568 height 499
click at [784, 460] on ins "AFP1007465B" at bounding box center [783, 459] width 71 height 12
click at [856, 461] on span "02:58:23" at bounding box center [868, 459] width 44 height 15
click at [1500, 464] on div at bounding box center [784, 250] width 1568 height 499
click at [1499, 464] on div at bounding box center [784, 250] width 1568 height 499
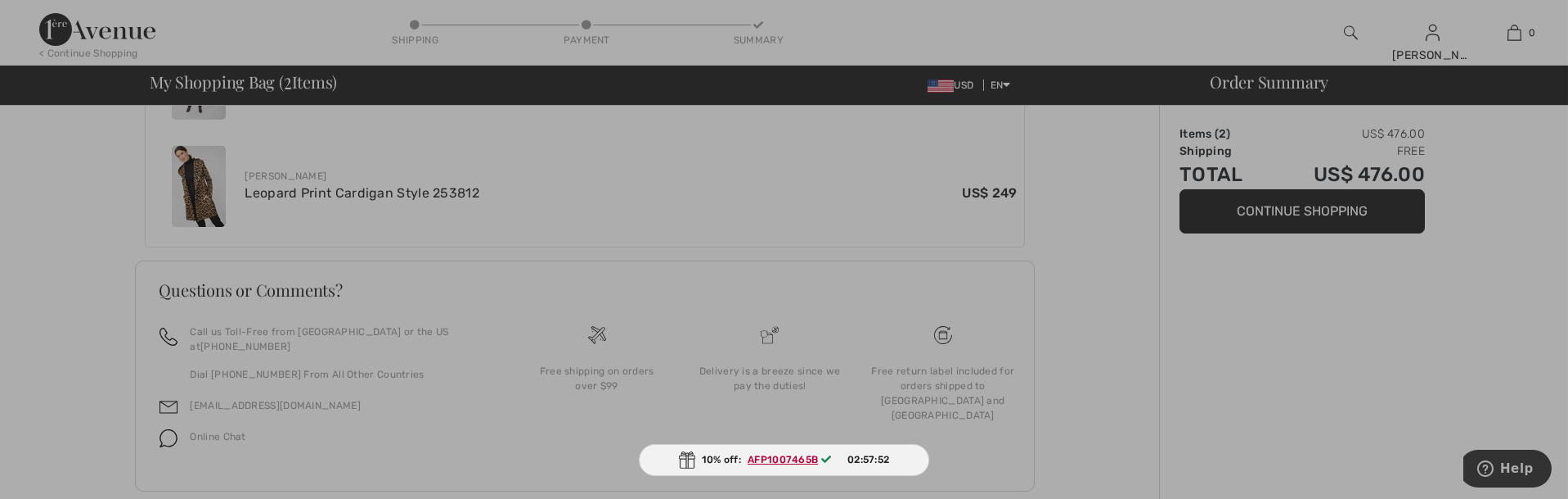
click at [1282, 204] on div at bounding box center [784, 250] width 1568 height 499
click at [862, 417] on div at bounding box center [784, 250] width 1568 height 499
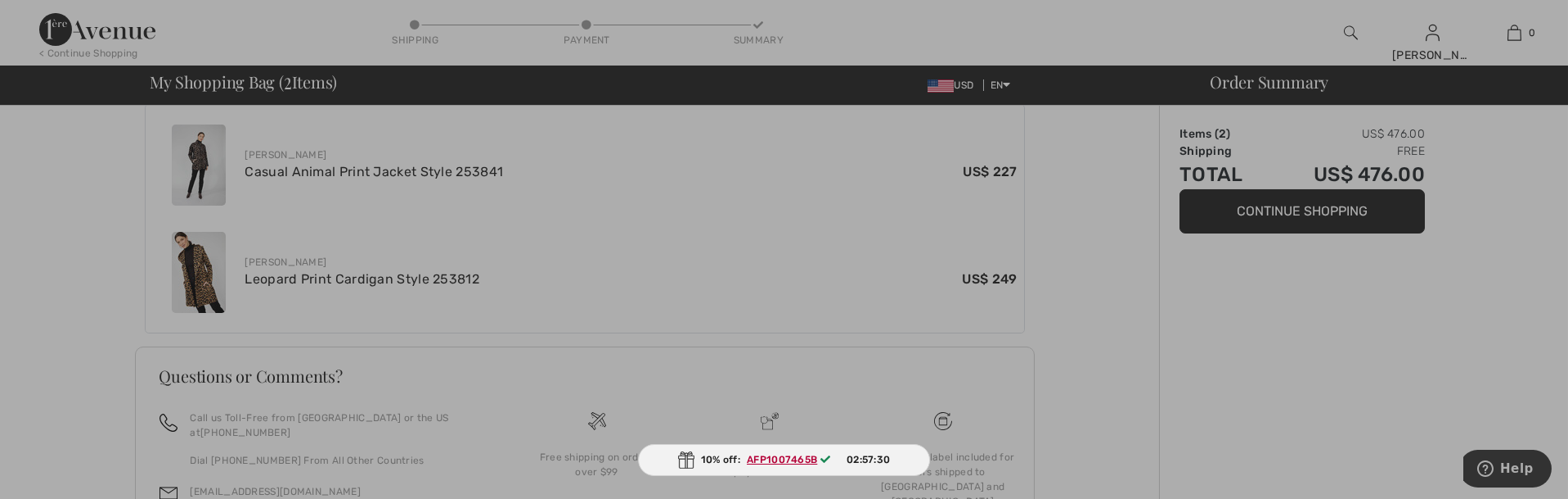
click at [1431, 46] on div at bounding box center [784, 250] width 1568 height 499
